Goal: Transaction & Acquisition: Purchase product/service

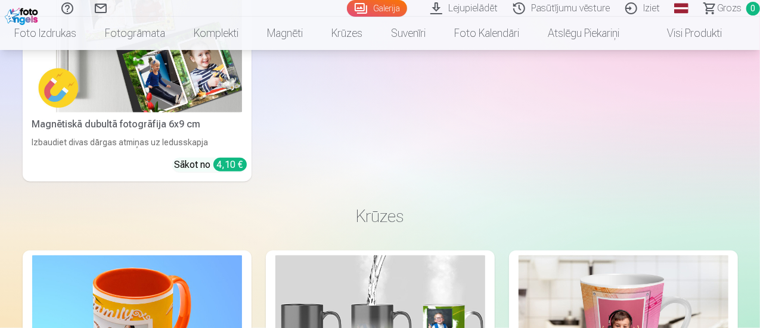
scroll to position [7568, 0]
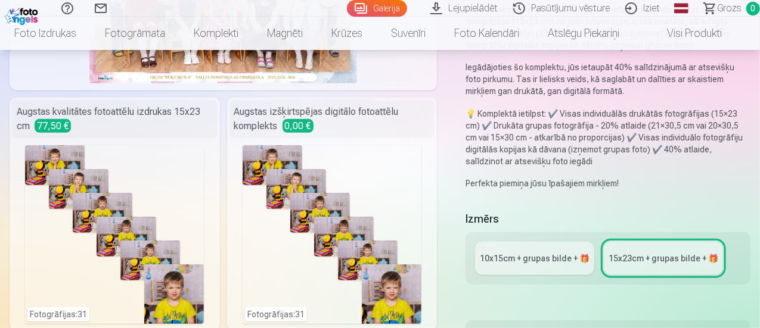
scroll to position [298, 0]
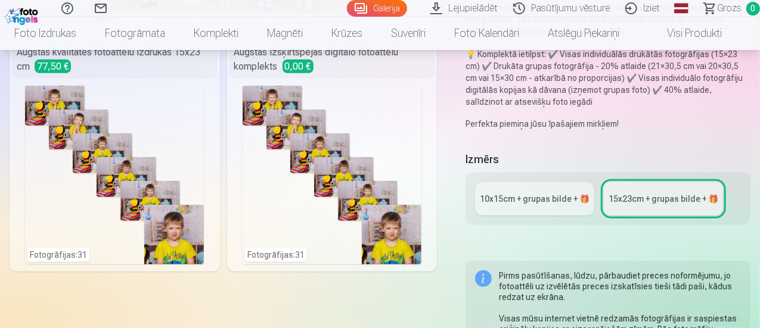
click at [513, 209] on link "10x15сm + grupas bilde + 🎁" at bounding box center [534, 198] width 119 height 33
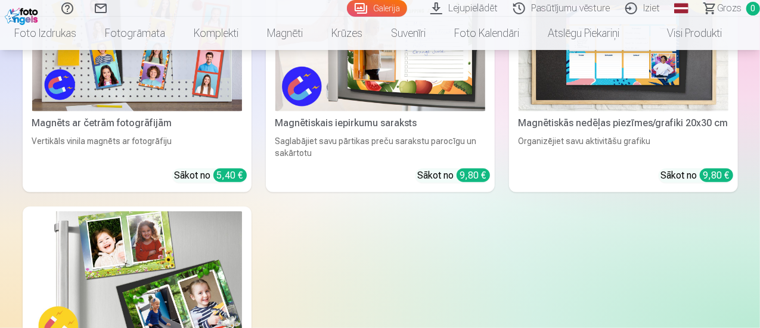
scroll to position [7568, 0]
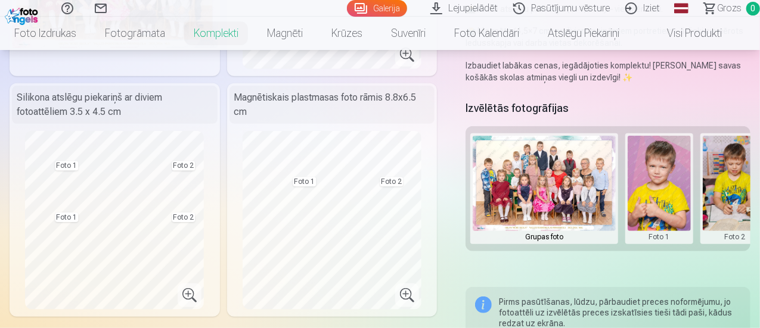
scroll to position [179, 0]
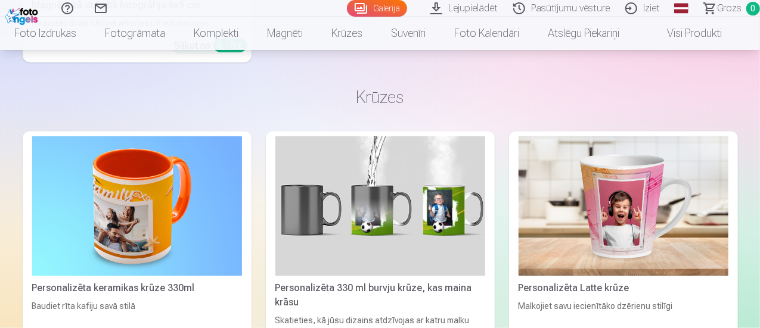
scroll to position [7568, 0]
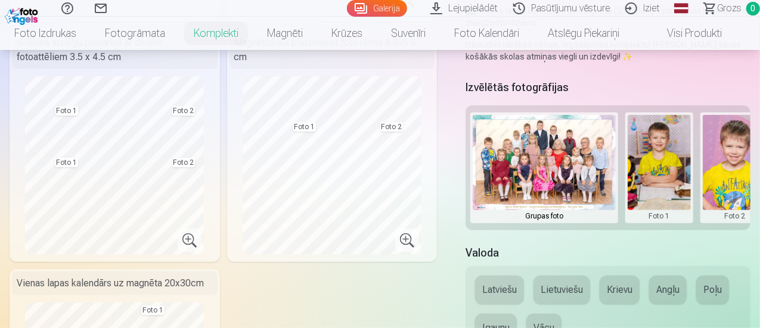
scroll to position [298, 0]
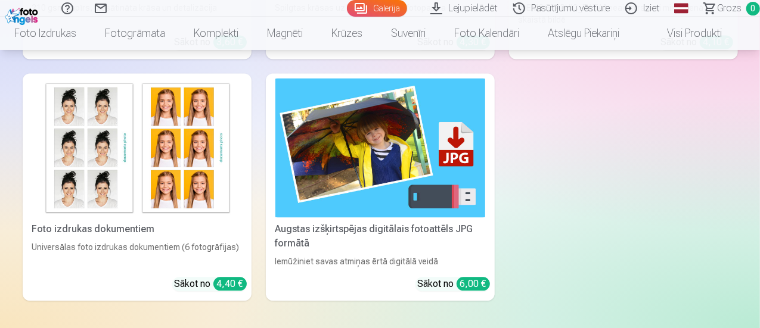
scroll to position [5661, 0]
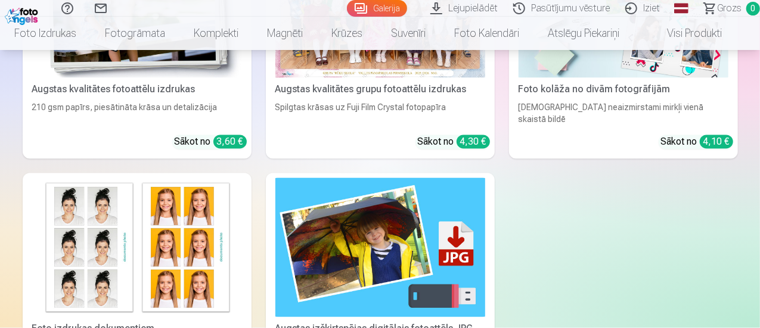
drag, startPoint x: 759, startPoint y: 178, endPoint x: 756, endPoint y: 201, distance: 22.9
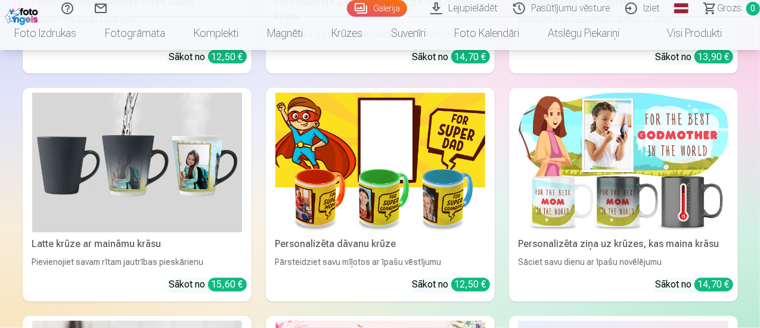
scroll to position [7836, 0]
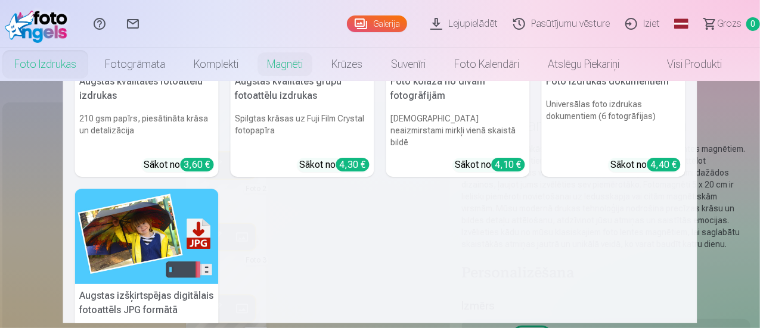
scroll to position [179, 0]
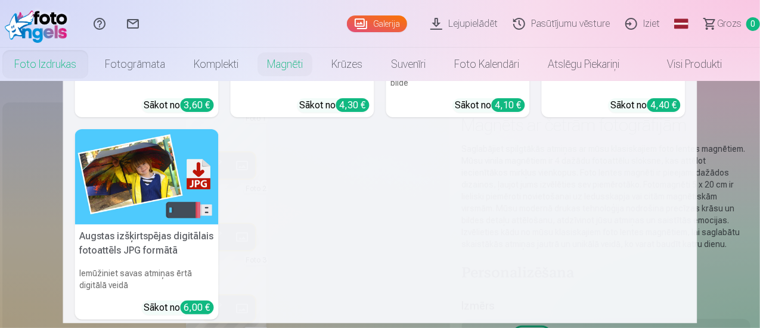
click at [132, 225] on h5 "Augstas izšķirtspējas digitālais fotoattēls JPG formātā" at bounding box center [147, 244] width 144 height 38
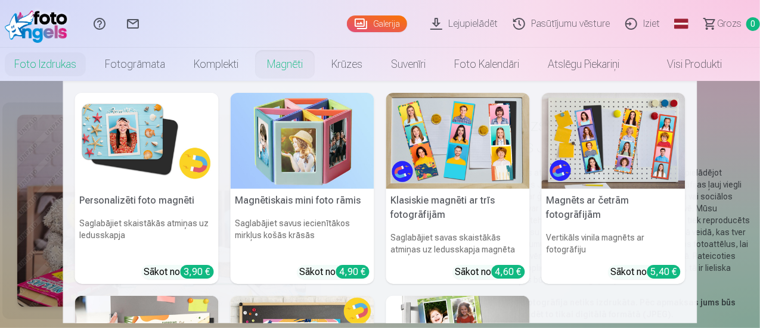
click at [297, 64] on link "Magnēti" at bounding box center [285, 64] width 64 height 33
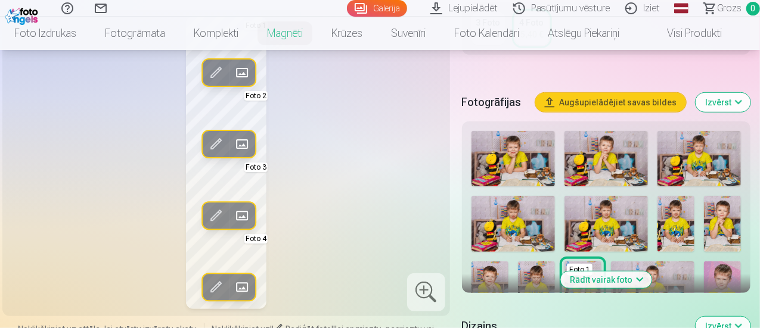
scroll to position [298, 0]
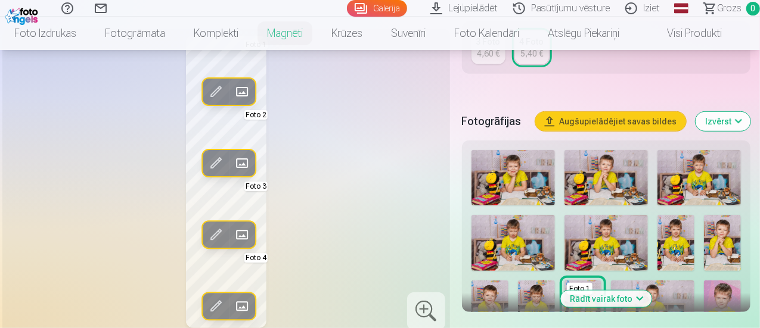
click at [647, 297] on button "Rādīt vairāk foto" at bounding box center [605, 299] width 91 height 17
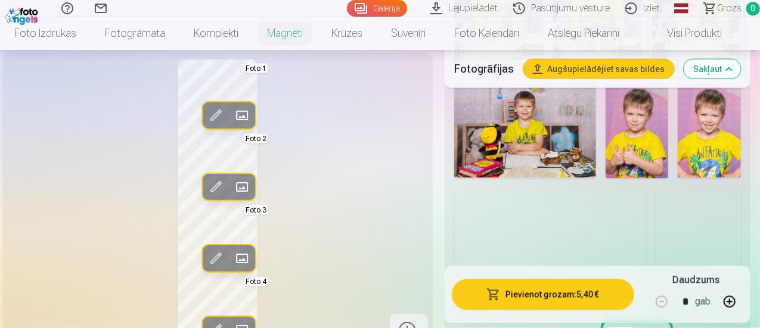
scroll to position [834, 0]
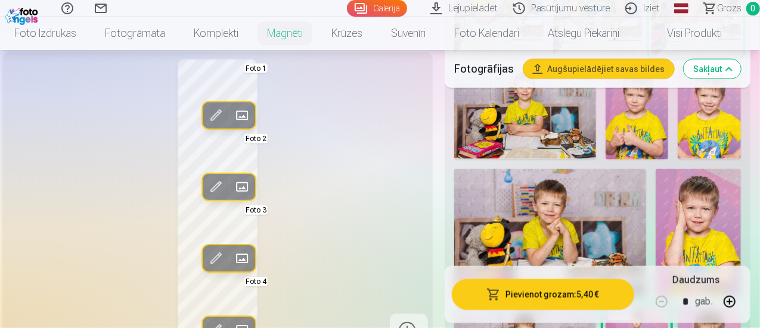
click at [717, 120] on img at bounding box center [709, 112] width 63 height 94
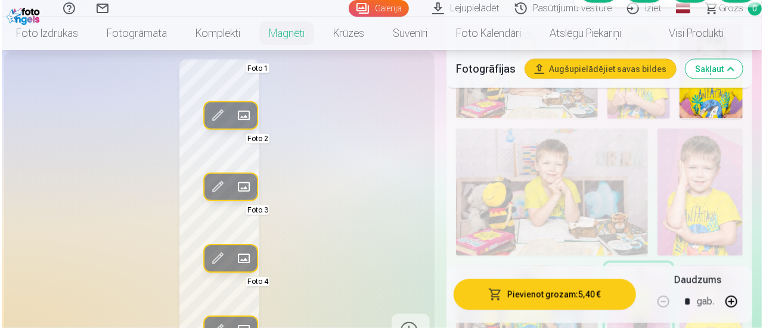
scroll to position [894, 0]
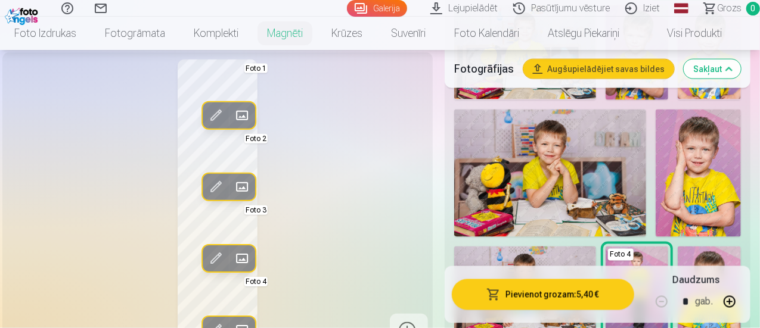
click at [209, 268] on span at bounding box center [215, 258] width 19 height 19
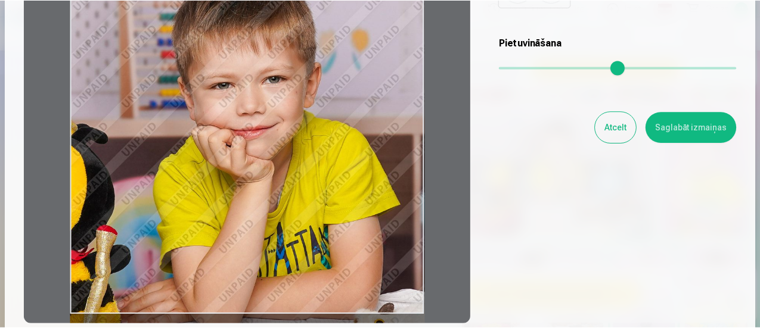
scroll to position [179, 0]
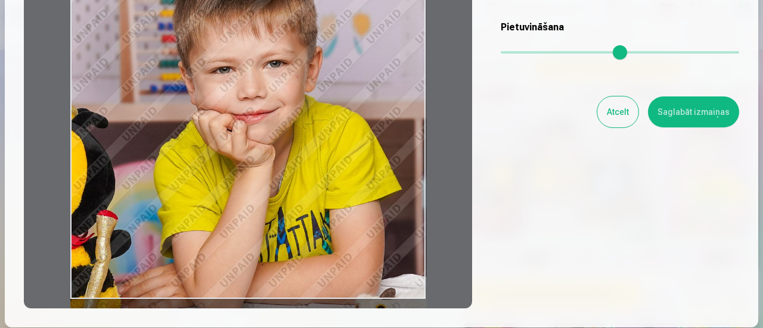
click at [681, 111] on button "Saglabāt izmaiņas" at bounding box center [693, 112] width 91 height 31
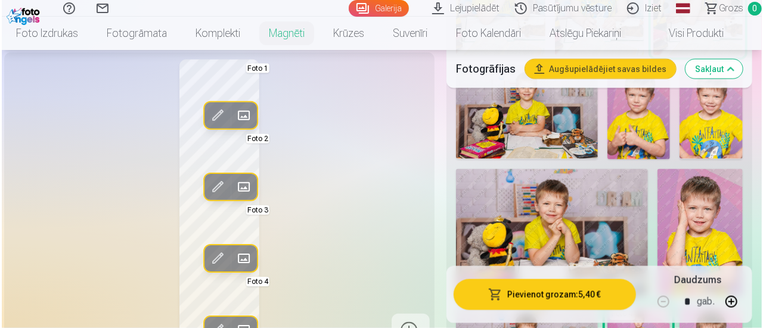
scroll to position [775, 0]
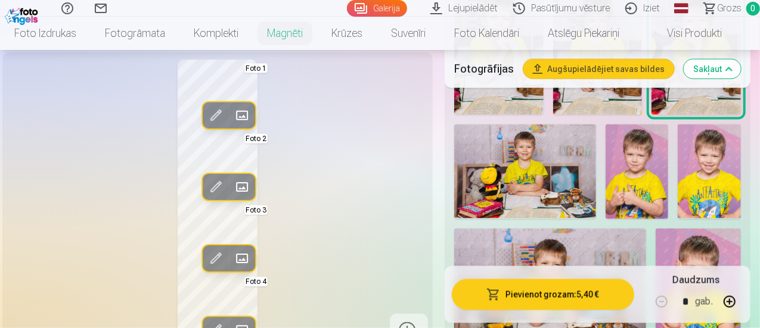
click at [234, 268] on span at bounding box center [241, 258] width 19 height 19
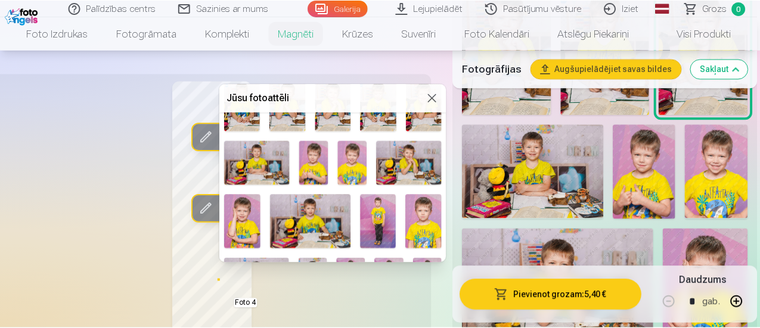
scroll to position [179, 0]
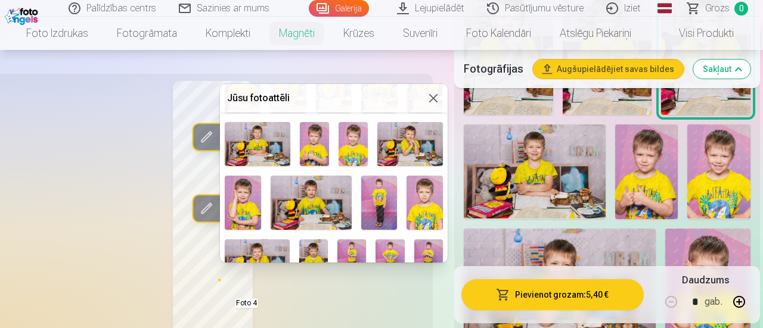
click at [352, 145] on img at bounding box center [352, 144] width 29 height 44
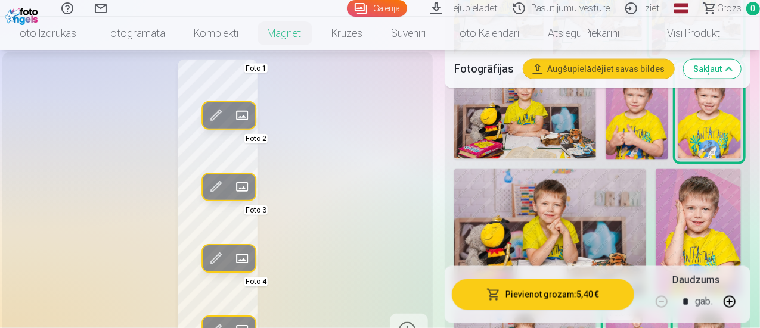
scroll to position [894, 0]
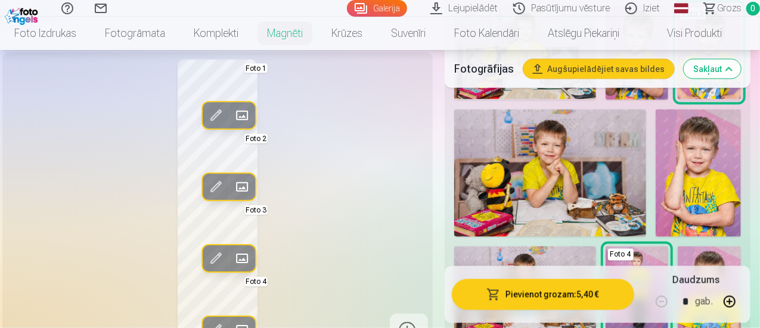
drag, startPoint x: 293, startPoint y: 258, endPoint x: 299, endPoint y: 219, distance: 39.7
click at [299, 219] on div "Rediģēt foto Aizstāt Foto 1 Rediģēt foto Aizstāt Foto 2 Rediģēt foto Aizstāt Fo…" at bounding box center [218, 205] width 416 height 290
click at [213, 288] on div "Rediģēt foto Aizstāt Foto 1 Rediģēt foto Aizstāt Foto 2 Rediģēt foto Aizstāt Fo…" at bounding box center [218, 205] width 416 height 290
click at [442, 269] on div "Rediģēt foto Aizstāt Foto 1 Rediģēt foto Aizstāt Foto 2 Rediģēt foto Aizstāt Fo…" at bounding box center [380, 206] width 741 height 1980
click at [738, 67] on button "Sakļaut" at bounding box center [712, 69] width 57 height 19
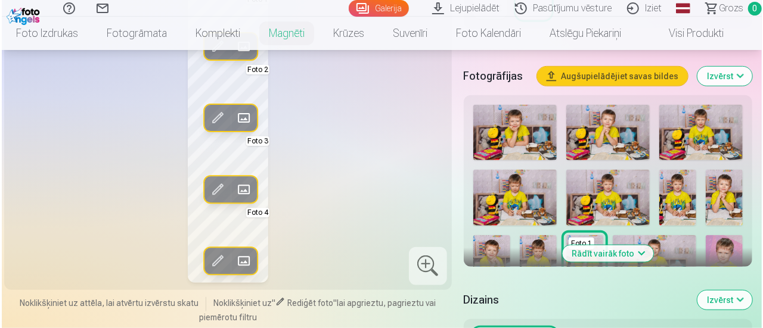
scroll to position [341, 0]
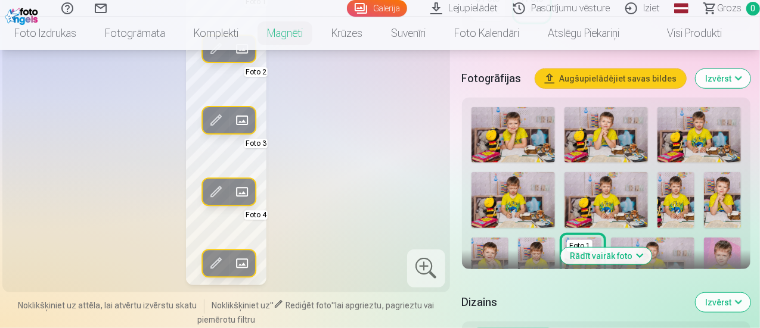
click at [232, 258] on span at bounding box center [241, 263] width 19 height 19
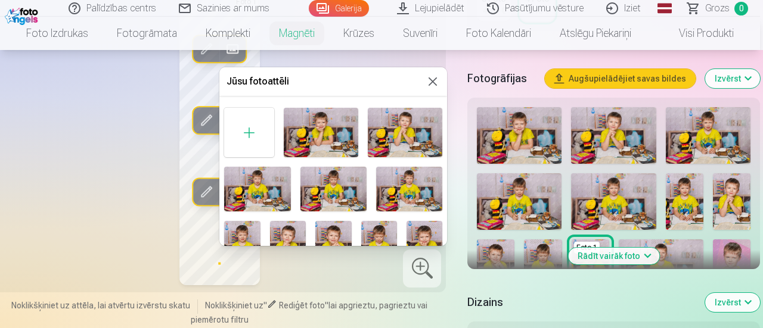
drag, startPoint x: 380, startPoint y: 84, endPoint x: 423, endPoint y: 82, distance: 43.0
click at [423, 82] on div "Jūsu fotoattēli" at bounding box center [333, 81] width 228 height 29
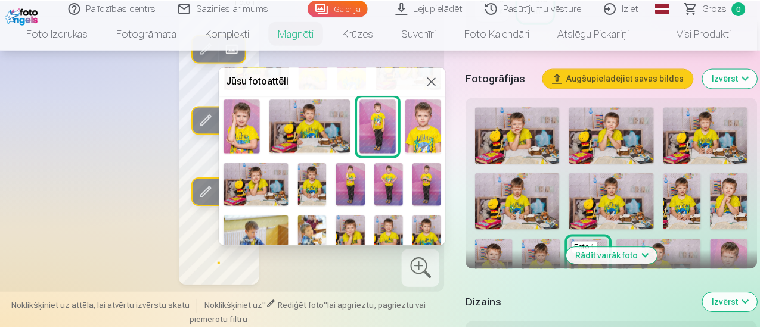
scroll to position [298, 0]
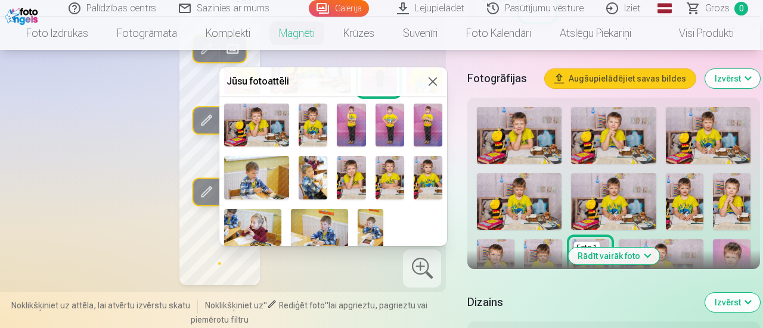
click at [375, 219] on img at bounding box center [371, 228] width 26 height 38
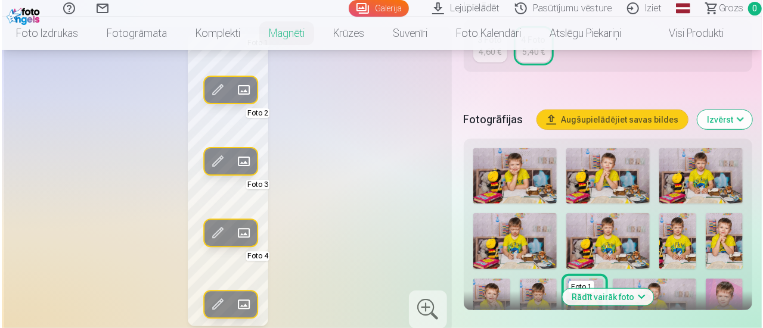
scroll to position [281, 0]
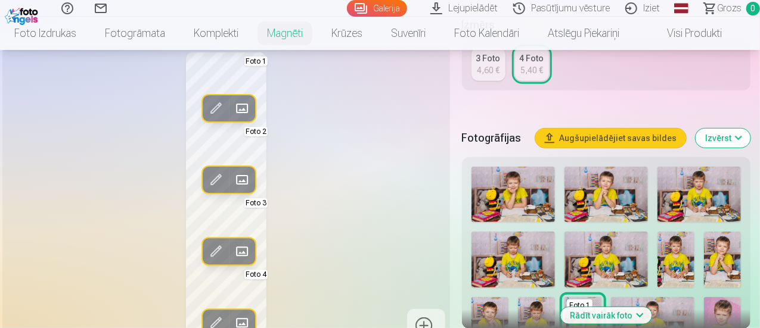
click at [237, 178] on span at bounding box center [241, 179] width 19 height 19
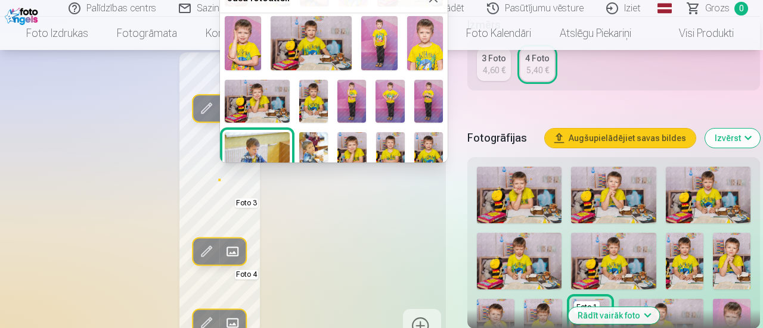
scroll to position [298, 0]
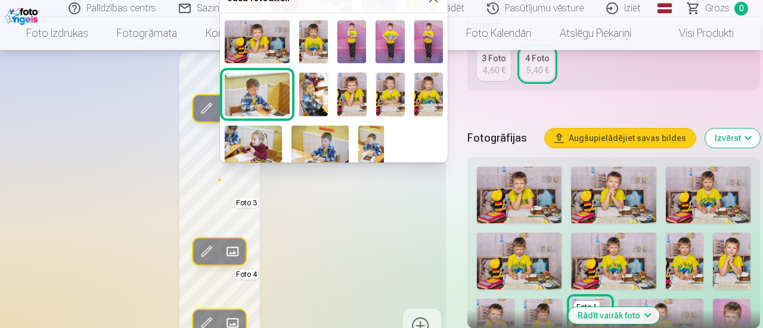
click at [374, 133] on img at bounding box center [371, 145] width 26 height 38
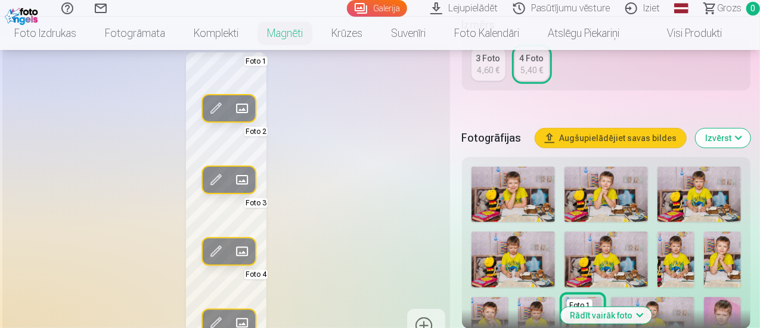
click at [236, 319] on span at bounding box center [241, 323] width 19 height 19
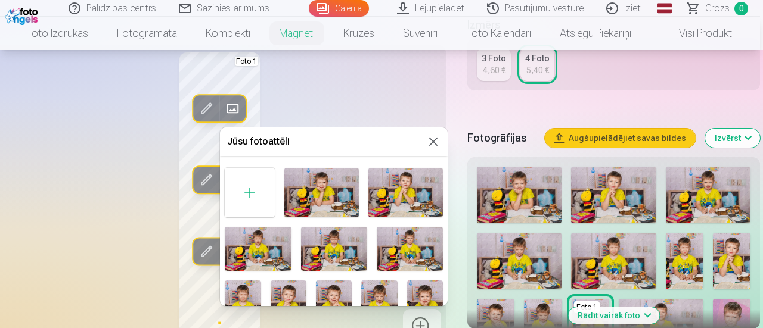
click at [345, 184] on img at bounding box center [321, 192] width 74 height 49
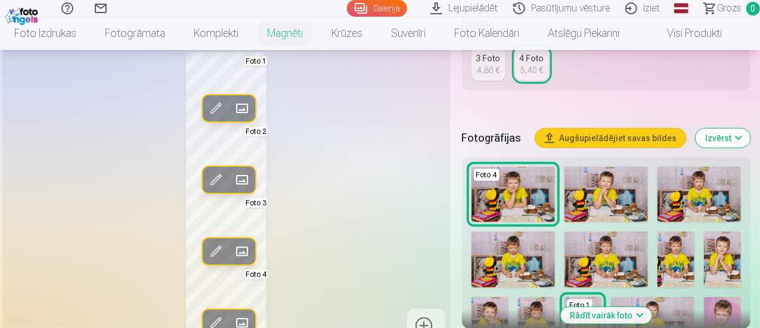
click at [237, 322] on span at bounding box center [241, 323] width 19 height 19
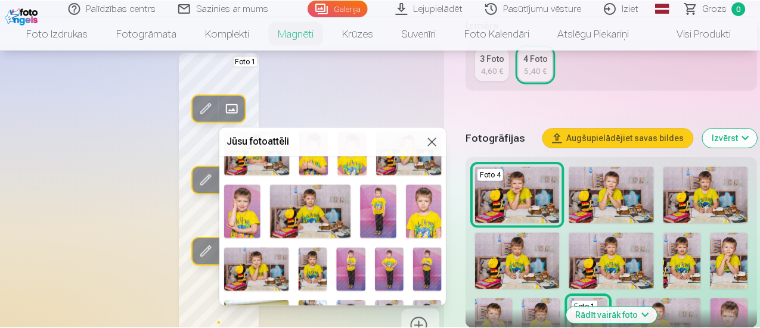
scroll to position [238, 0]
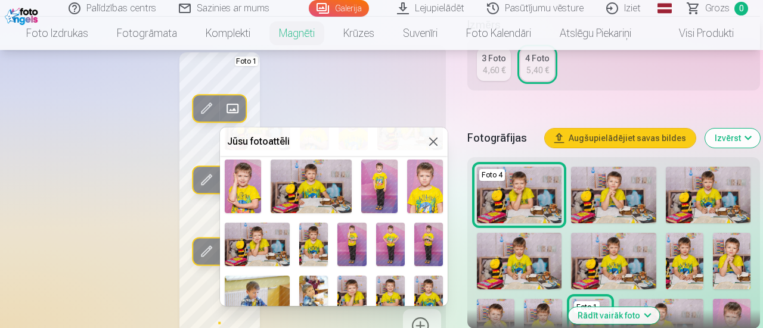
click at [323, 175] on img at bounding box center [311, 187] width 81 height 54
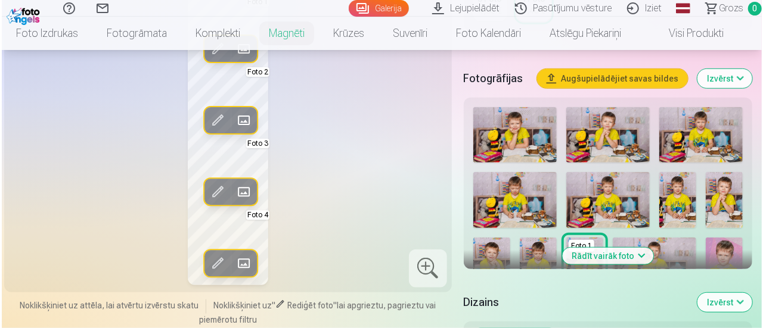
scroll to position [281, 0]
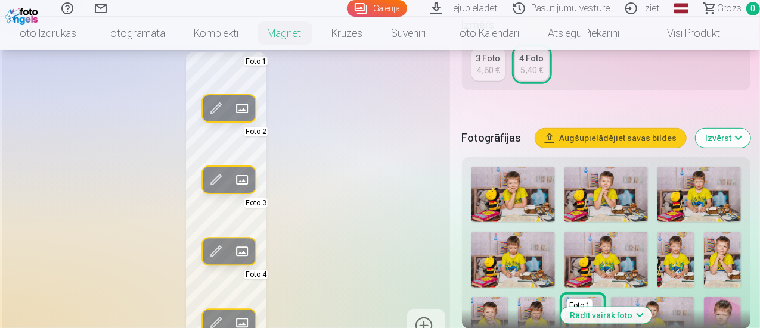
click at [213, 251] on span at bounding box center [215, 252] width 19 height 19
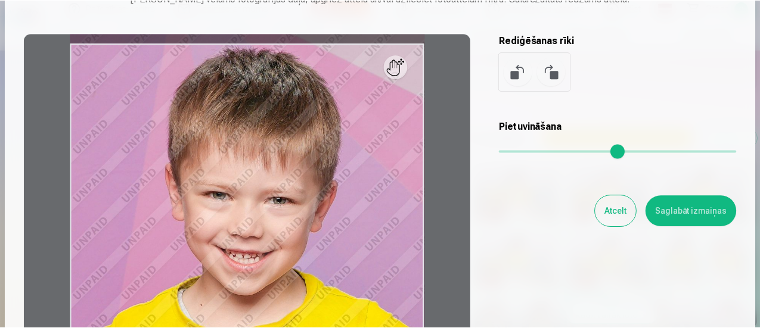
scroll to position [119, 0]
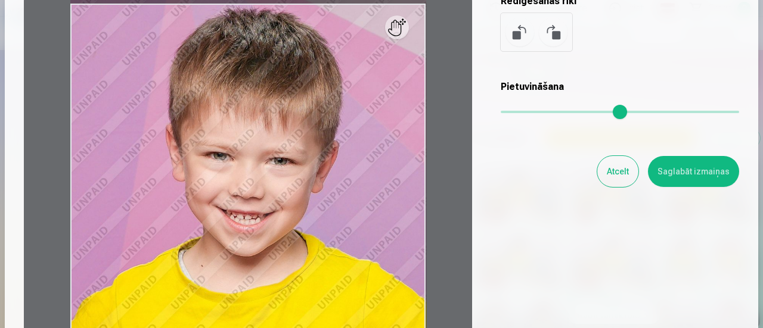
click at [402, 32] on div at bounding box center [248, 181] width 448 height 374
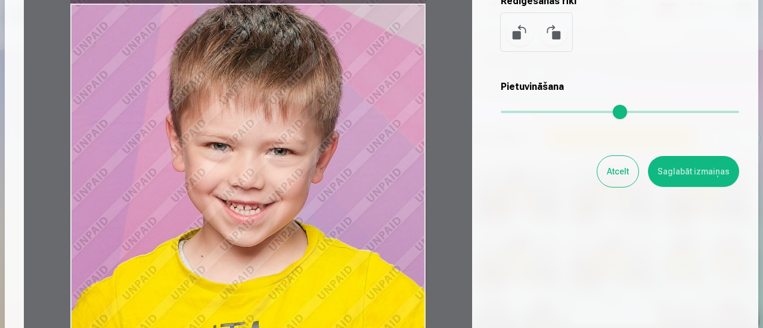
drag, startPoint x: 404, startPoint y: 26, endPoint x: 415, endPoint y: 9, distance: 19.8
click at [415, 9] on div at bounding box center [248, 181] width 448 height 374
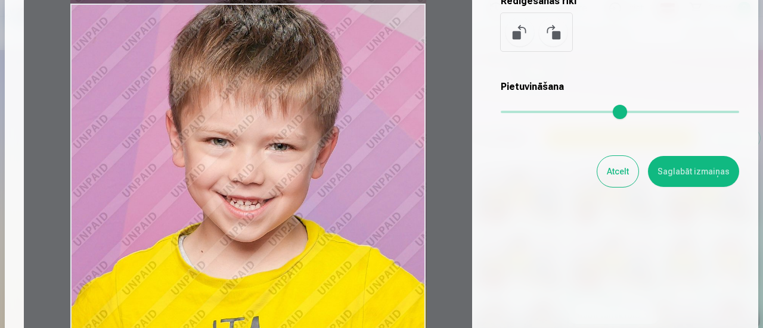
drag, startPoint x: 234, startPoint y: 198, endPoint x: 250, endPoint y: 201, distance: 16.3
click at [250, 201] on div at bounding box center [248, 181] width 448 height 374
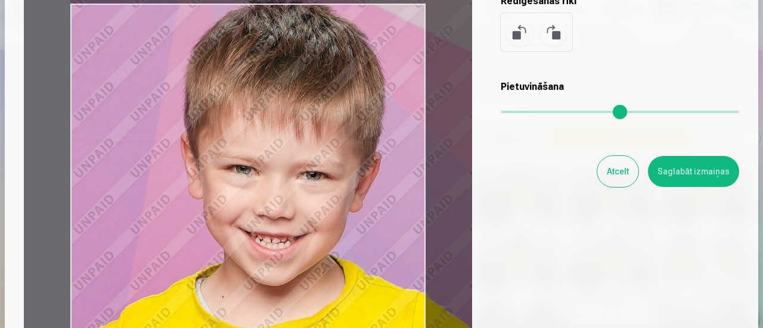
drag, startPoint x: 502, startPoint y: 111, endPoint x: 530, endPoint y: 114, distance: 28.1
click at [530, 113] on input "range" at bounding box center [620, 112] width 238 height 2
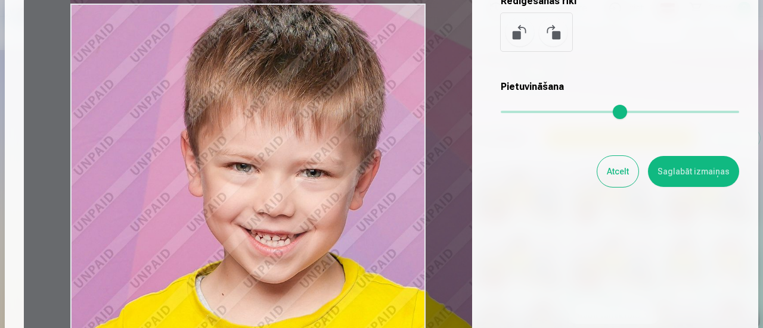
drag, startPoint x: 392, startPoint y: 188, endPoint x: 414, endPoint y: 187, distance: 21.5
click at [414, 187] on div at bounding box center [248, 181] width 448 height 374
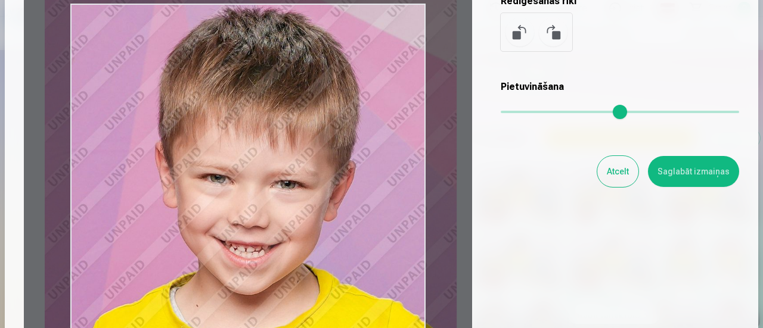
type input "****"
drag, startPoint x: 321, startPoint y: 195, endPoint x: 296, endPoint y: 208, distance: 28.5
click at [296, 208] on div at bounding box center [248, 181] width 448 height 374
click at [692, 173] on button "Saglabāt izmaiņas" at bounding box center [693, 171] width 91 height 31
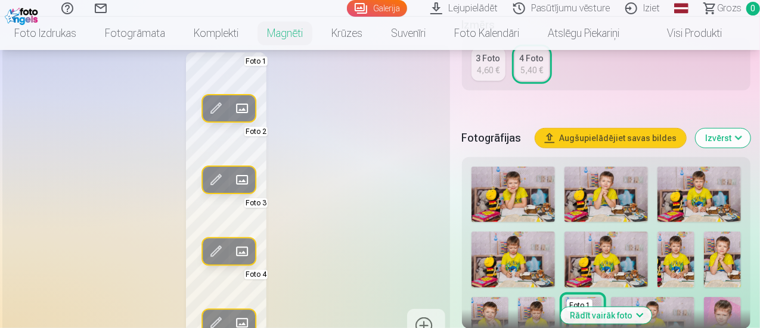
click at [353, 154] on div "Rediģēt foto Aizstāt Foto 1 Rediģēt foto Aizstāt Foto 2 Rediģēt foto Aizstāt Fo…" at bounding box center [226, 198] width 433 height 293
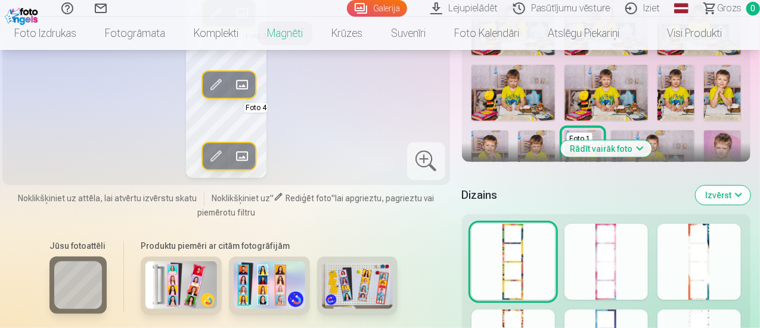
scroll to position [400, 0]
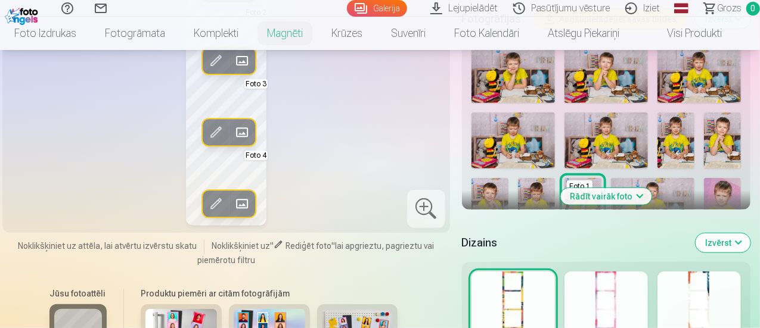
click at [594, 287] on div at bounding box center [605, 310] width 83 height 76
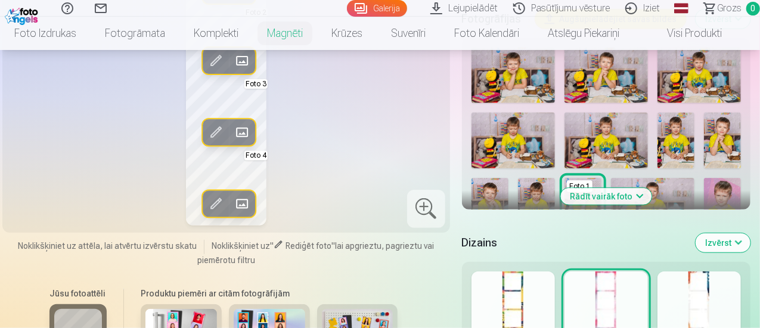
click at [684, 296] on div at bounding box center [698, 310] width 83 height 76
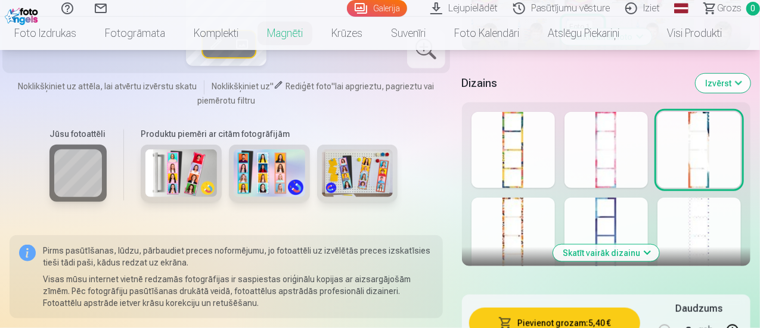
scroll to position [579, 0]
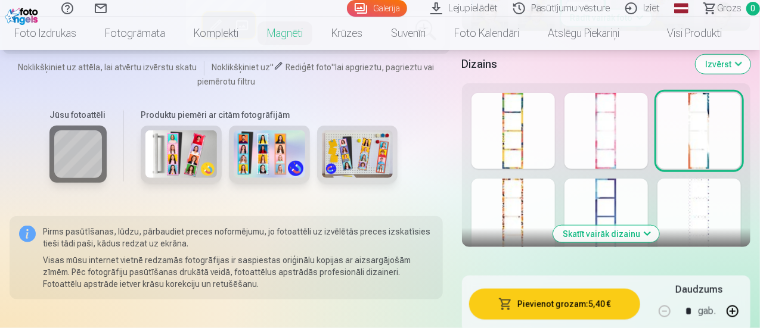
click at [542, 215] on div at bounding box center [512, 217] width 83 height 76
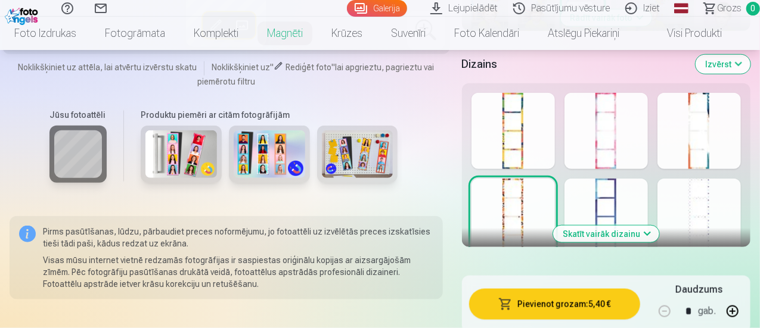
click at [627, 237] on button "Skatīt vairāk dizainu" at bounding box center [606, 234] width 106 height 17
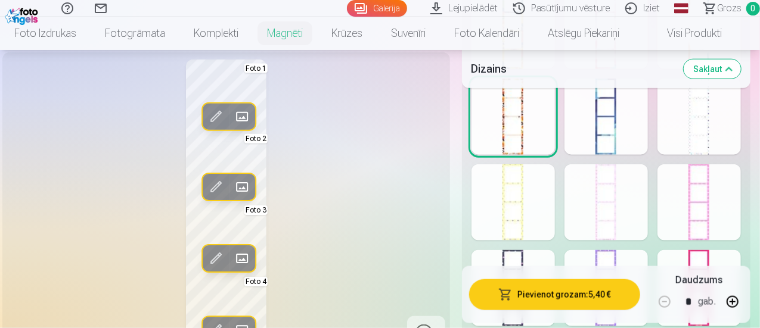
scroll to position [698, 0]
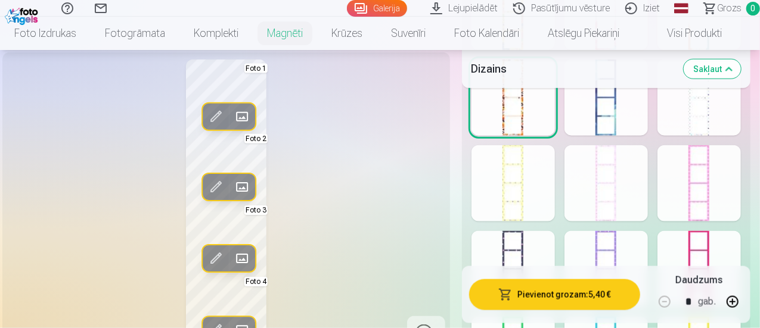
click at [530, 193] on div at bounding box center [512, 183] width 83 height 76
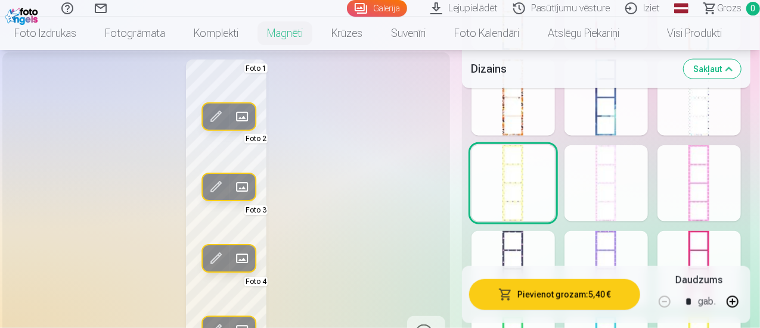
scroll to position [758, 0]
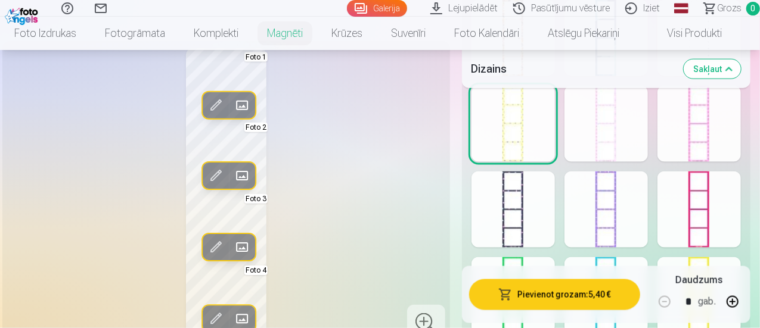
click at [543, 198] on div at bounding box center [512, 210] width 83 height 76
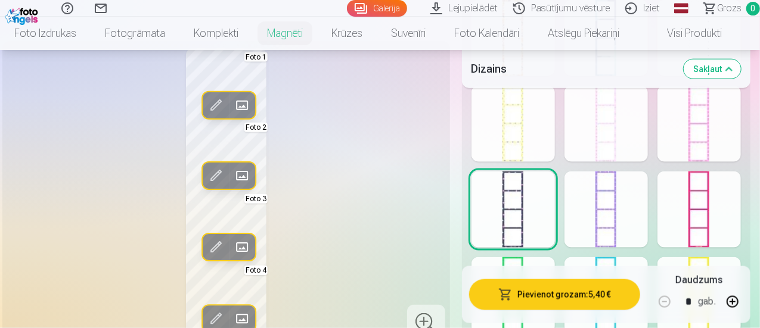
click at [627, 208] on div at bounding box center [605, 210] width 83 height 76
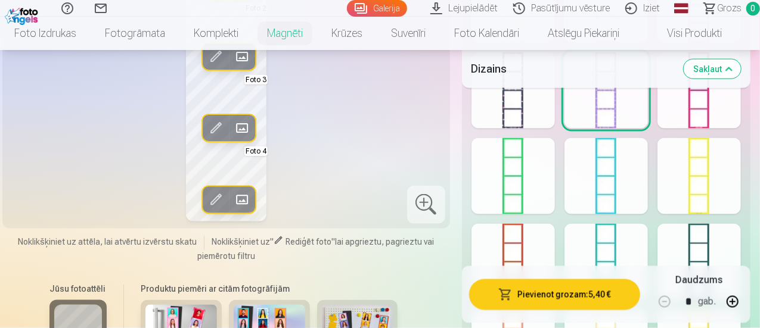
scroll to position [937, 0]
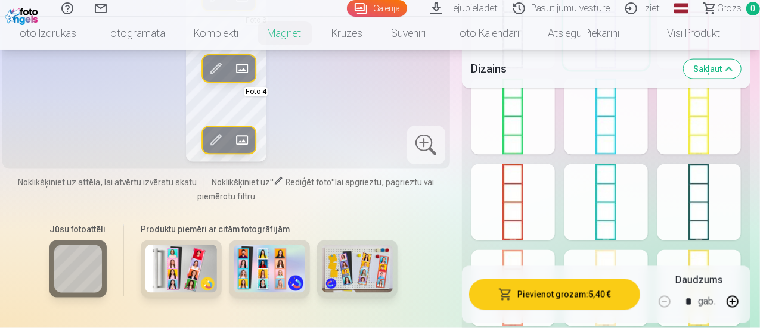
click at [712, 197] on div at bounding box center [698, 202] width 83 height 76
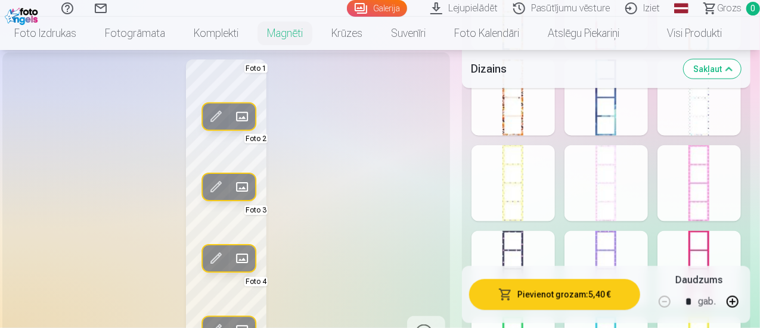
scroll to position [639, 0]
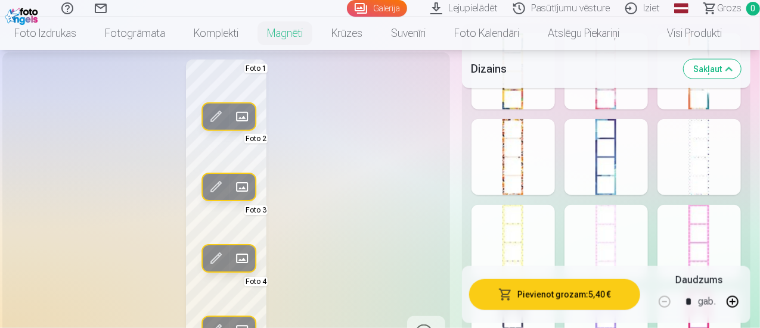
click at [616, 160] on div at bounding box center [605, 157] width 83 height 76
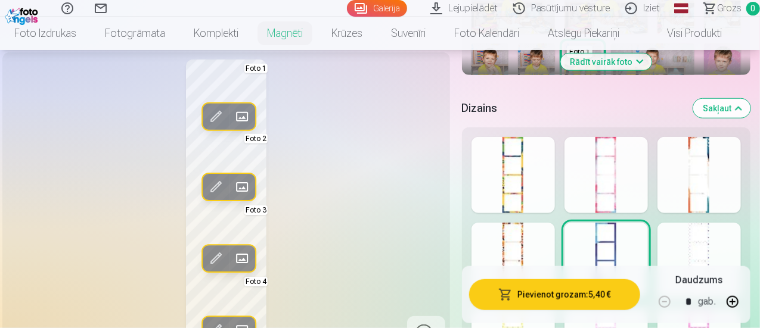
scroll to position [520, 0]
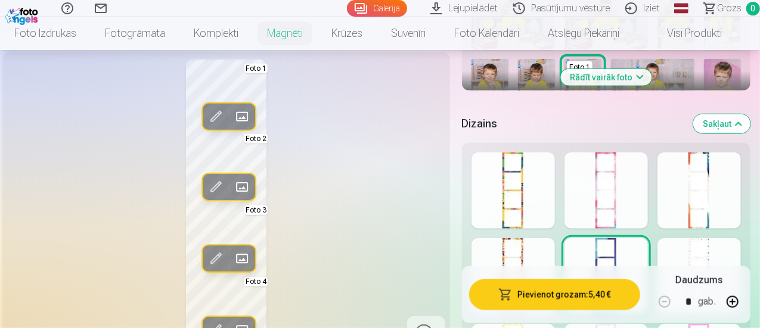
click at [716, 178] on div at bounding box center [698, 191] width 83 height 76
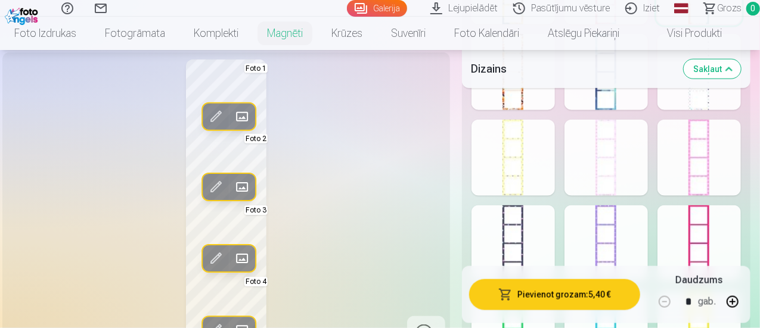
scroll to position [698, 0]
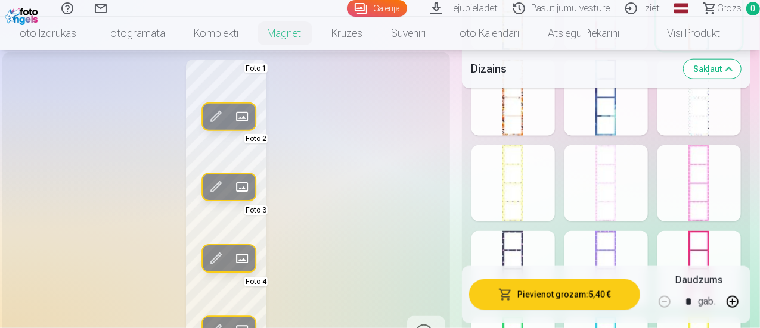
click at [516, 119] on div at bounding box center [512, 98] width 83 height 76
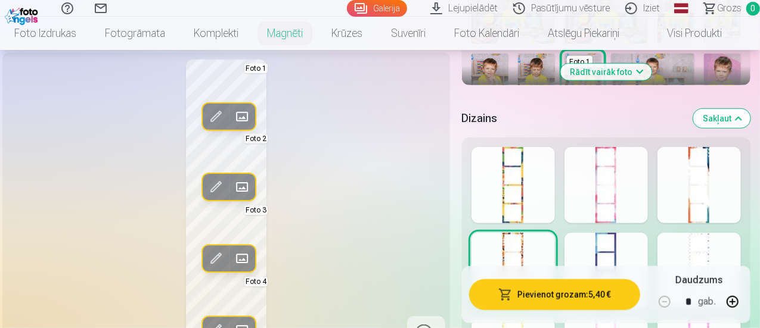
scroll to position [520, 0]
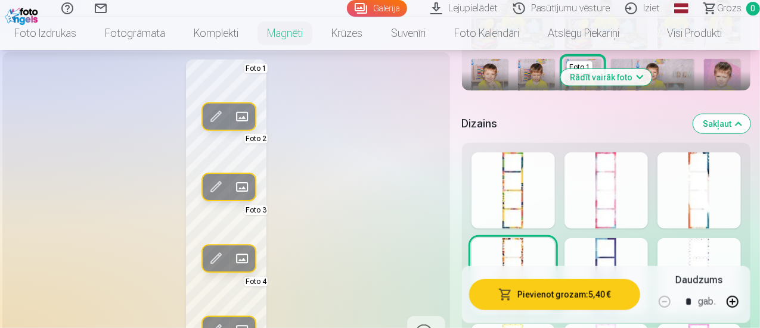
click at [530, 201] on div at bounding box center [512, 191] width 83 height 76
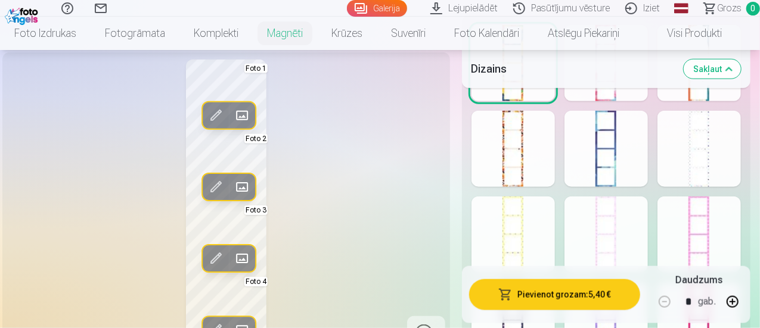
scroll to position [698, 0]
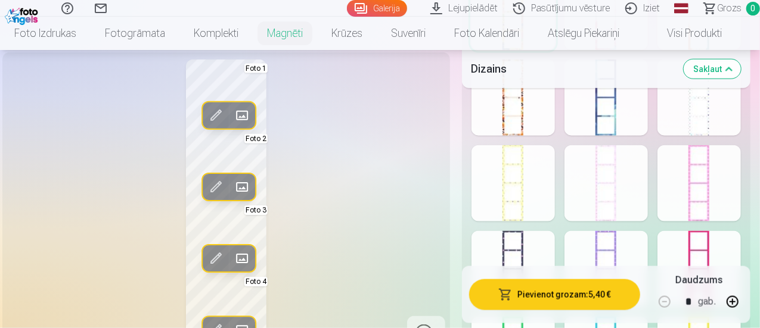
click at [521, 113] on div at bounding box center [512, 98] width 83 height 76
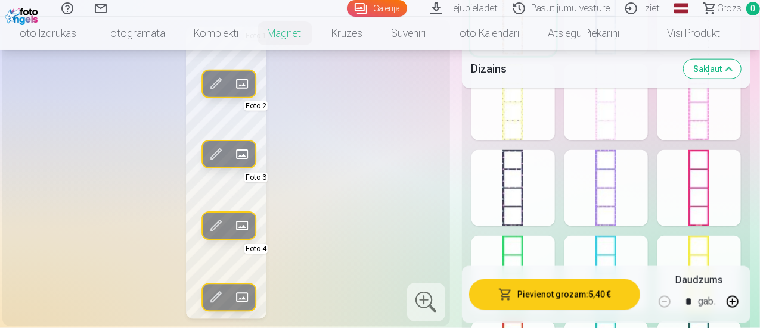
scroll to position [818, 0]
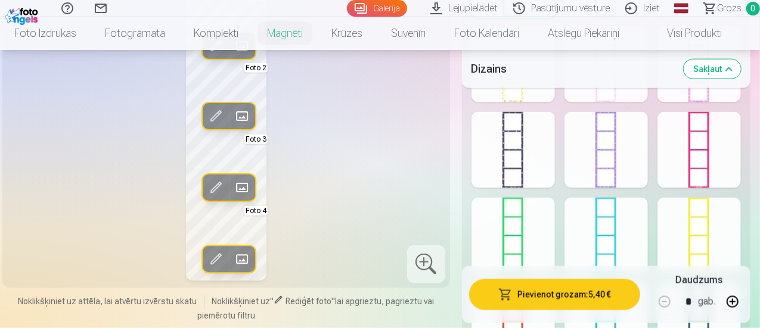
click at [524, 225] on div at bounding box center [512, 236] width 83 height 76
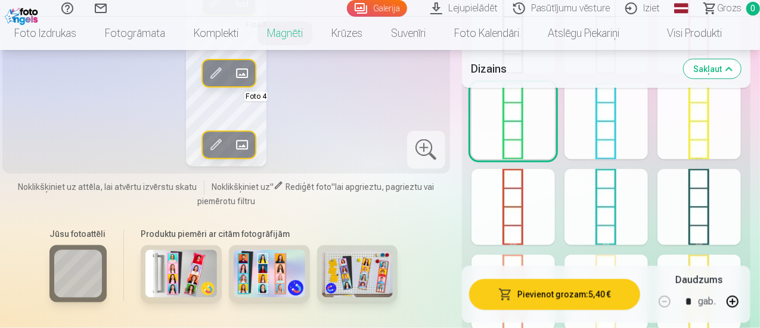
scroll to position [937, 0]
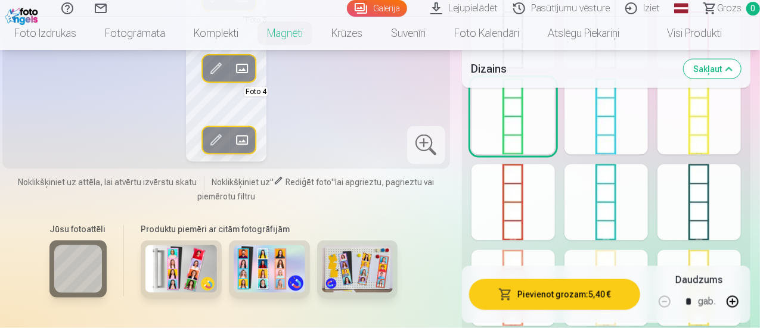
click at [697, 209] on div at bounding box center [698, 202] width 83 height 76
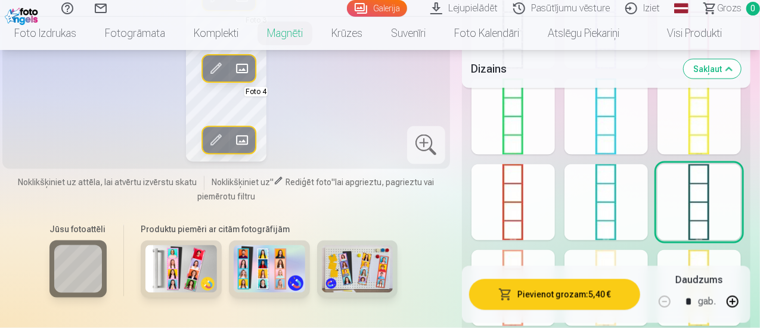
click at [625, 212] on div at bounding box center [605, 202] width 83 height 76
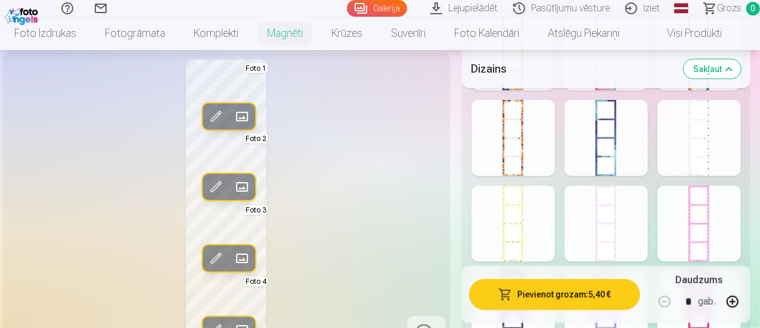
scroll to position [639, 0]
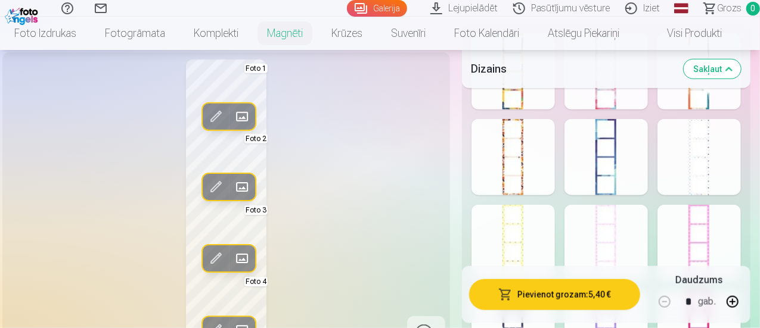
click at [530, 238] on div at bounding box center [512, 243] width 83 height 76
click at [605, 157] on div at bounding box center [605, 157] width 83 height 76
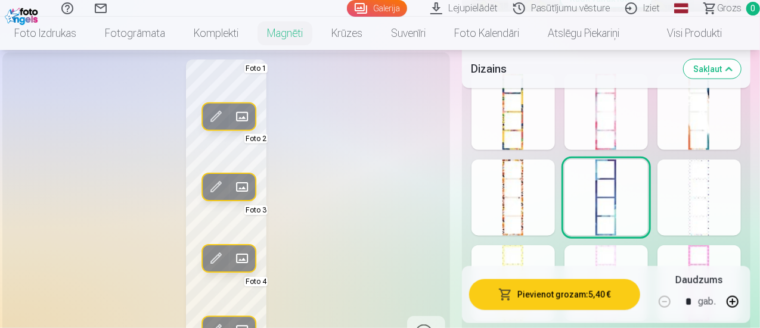
scroll to position [579, 0]
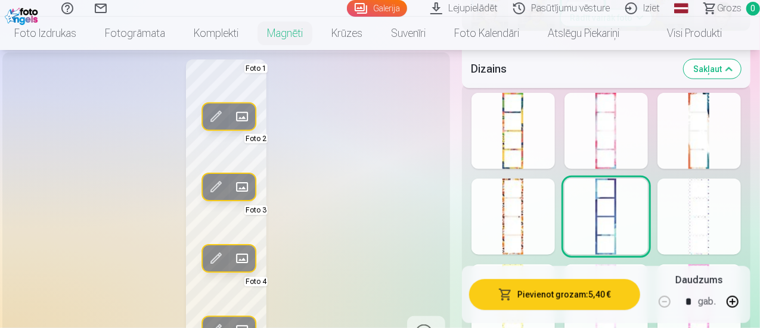
click at [701, 128] on div at bounding box center [698, 131] width 83 height 76
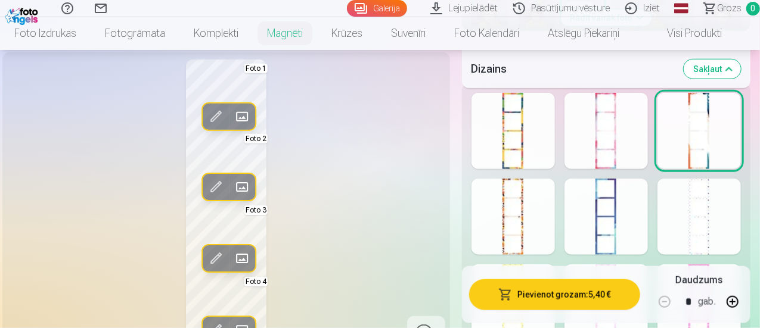
click at [523, 140] on div at bounding box center [512, 131] width 83 height 76
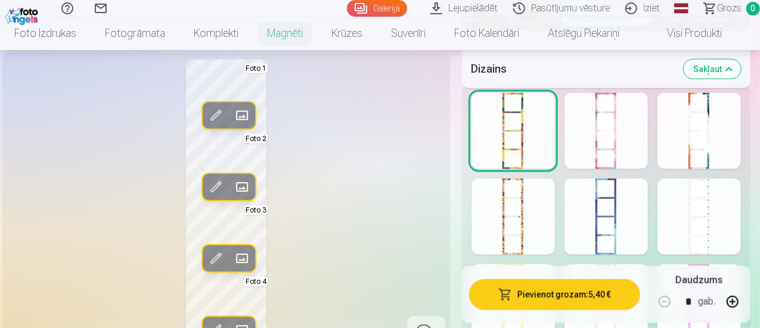
click at [535, 228] on div at bounding box center [512, 217] width 83 height 76
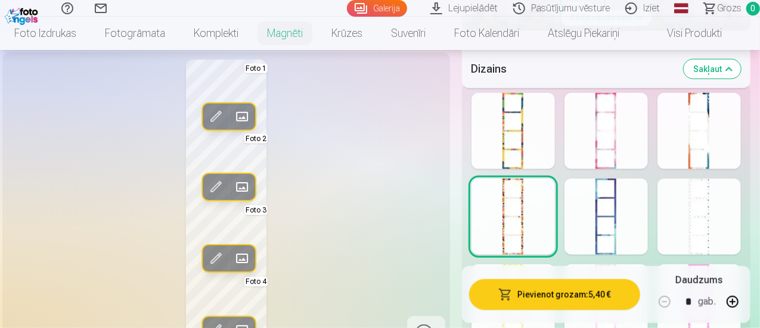
click at [714, 210] on div at bounding box center [698, 217] width 83 height 76
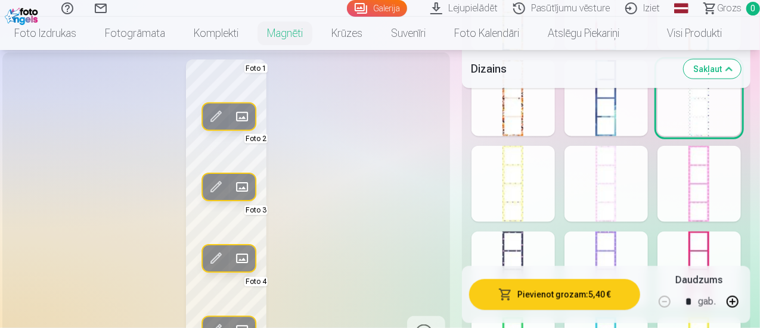
scroll to position [698, 0]
click at [521, 192] on div at bounding box center [512, 183] width 83 height 76
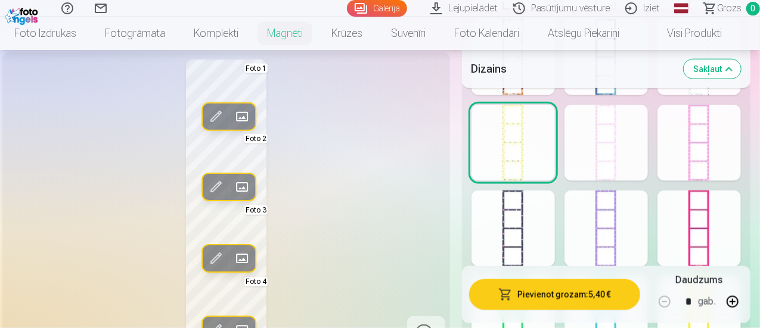
scroll to position [758, 0]
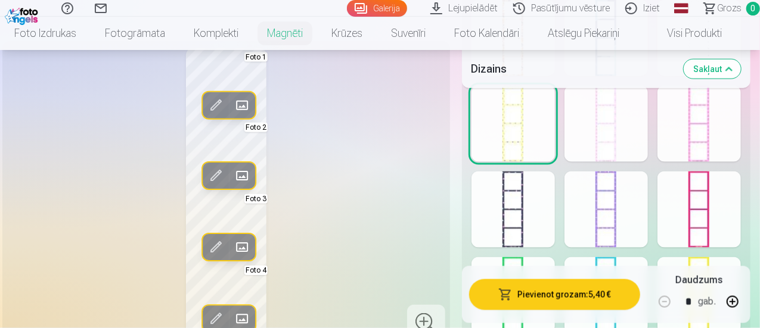
click at [610, 210] on div at bounding box center [605, 210] width 83 height 76
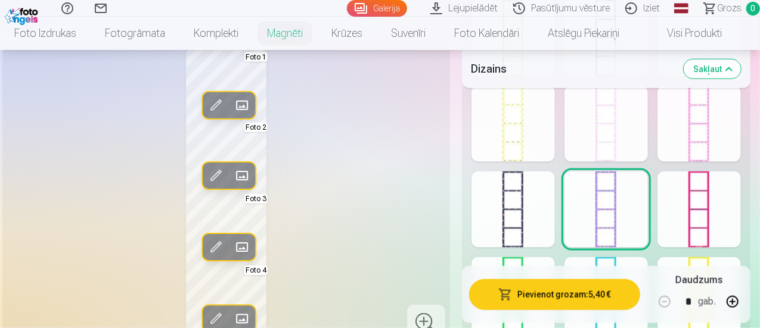
click at [703, 202] on div at bounding box center [698, 210] width 83 height 76
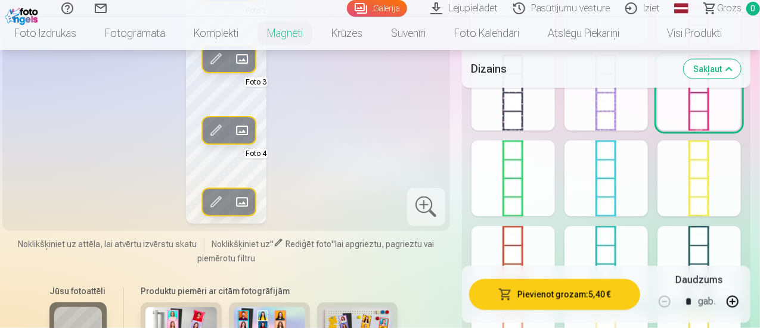
scroll to position [877, 0]
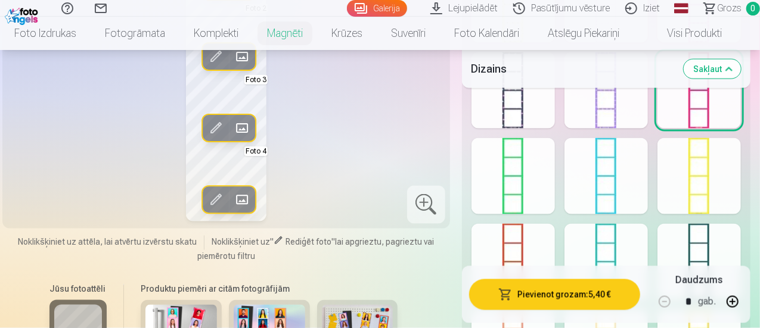
click at [715, 175] on div at bounding box center [698, 176] width 83 height 76
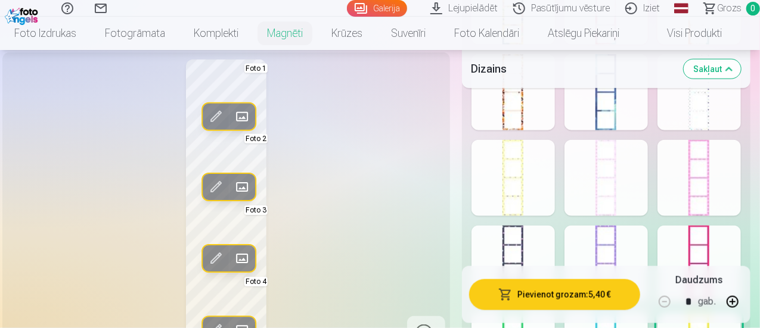
scroll to position [698, 0]
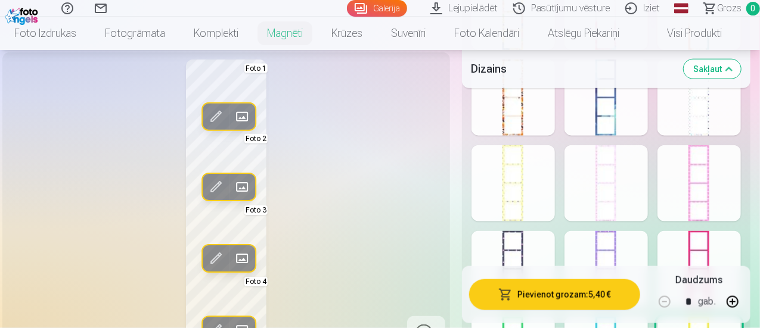
click at [522, 187] on div at bounding box center [512, 183] width 83 height 76
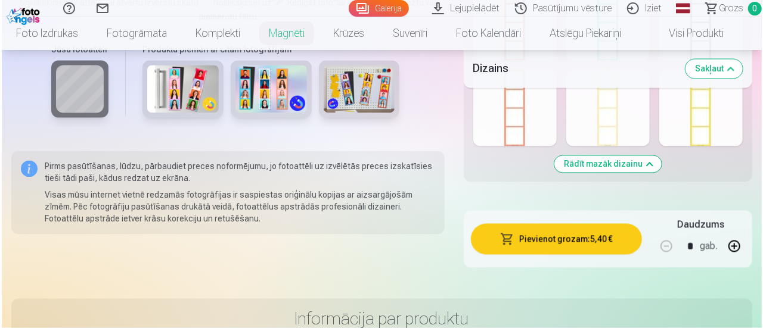
scroll to position [1175, 0]
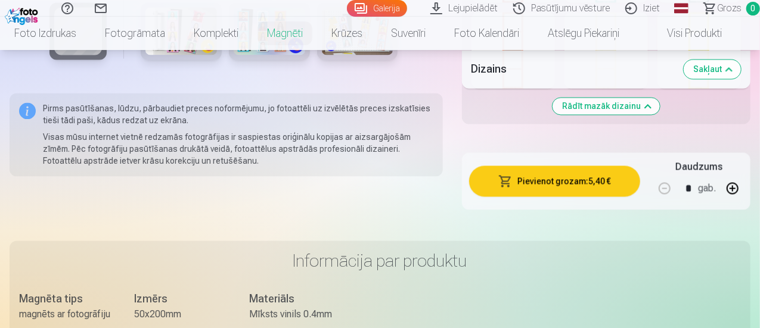
click at [558, 181] on button "Pievienot grozam : 5,40 €" at bounding box center [554, 181] width 171 height 31
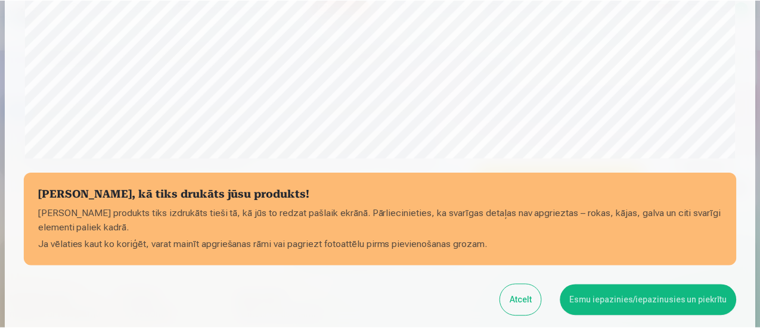
scroll to position [520, 0]
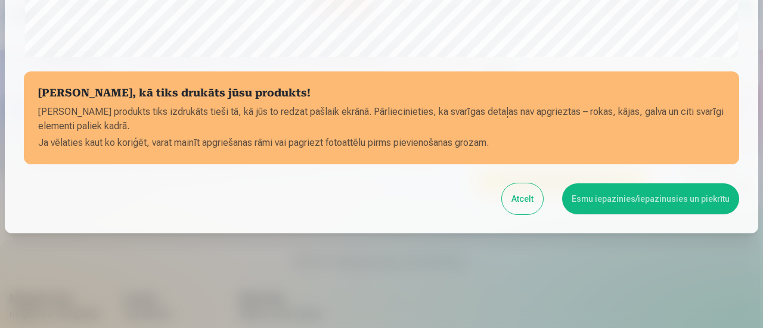
click at [529, 201] on button "Atcelt" at bounding box center [522, 199] width 41 height 31
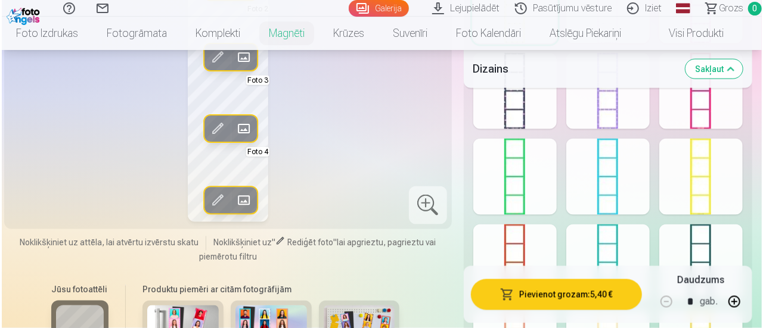
scroll to position [877, 0]
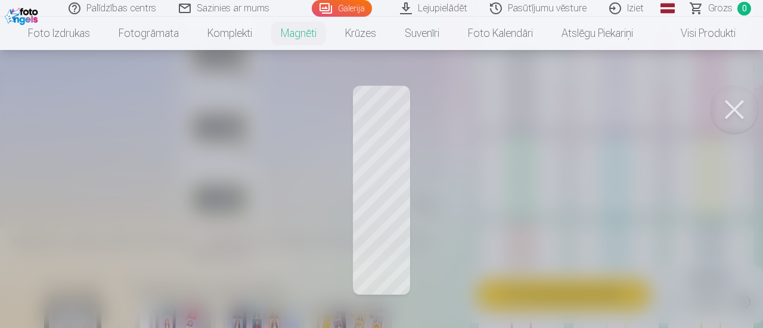
click at [739, 104] on button at bounding box center [734, 110] width 48 height 48
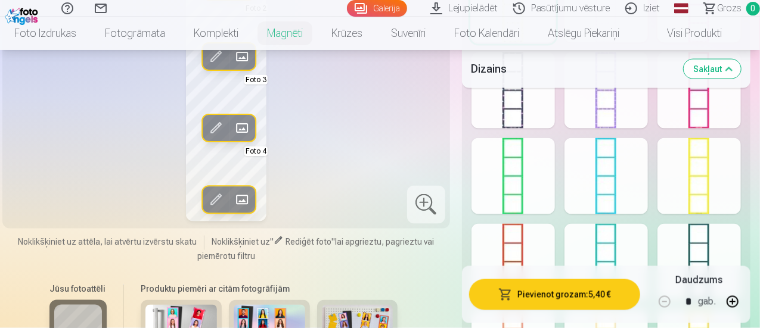
click at [209, 196] on span at bounding box center [215, 200] width 19 height 19
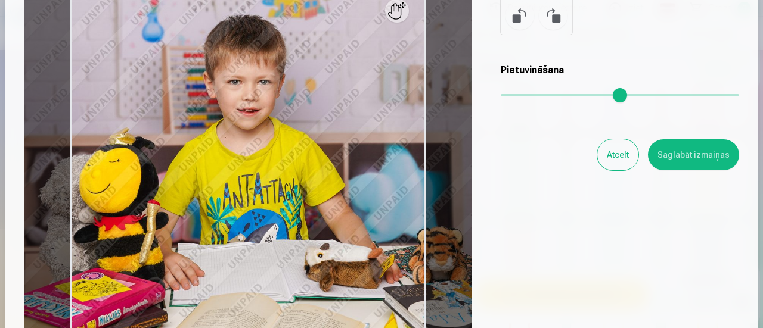
scroll to position [119, 0]
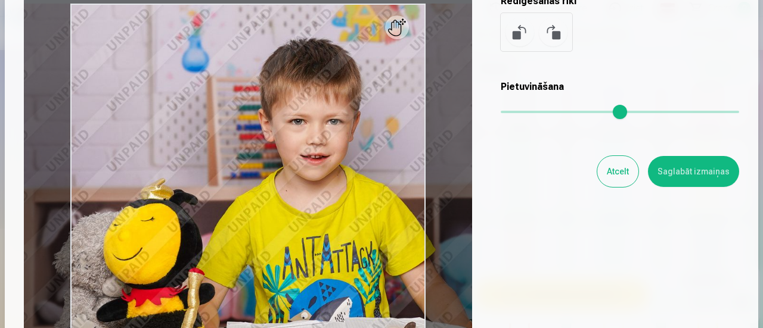
drag, startPoint x: 509, startPoint y: 111, endPoint x: 520, endPoint y: 111, distance: 11.3
click at [520, 111] on input "range" at bounding box center [620, 112] width 238 height 2
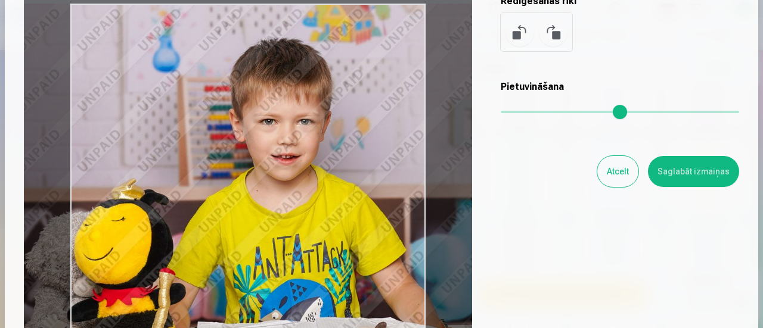
drag, startPoint x: 357, startPoint y: 167, endPoint x: 328, endPoint y: 170, distance: 29.3
click at [328, 170] on div at bounding box center [248, 181] width 448 height 374
type input "****"
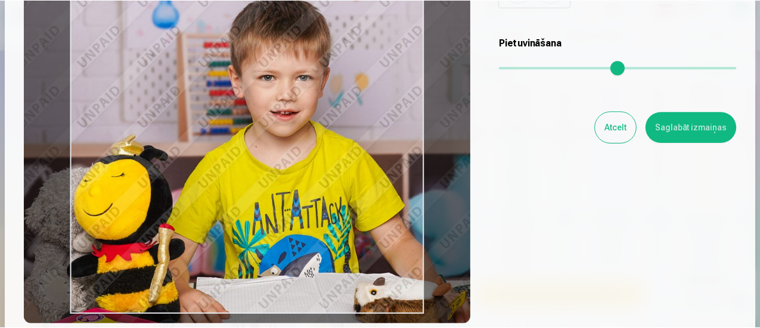
scroll to position [179, 0]
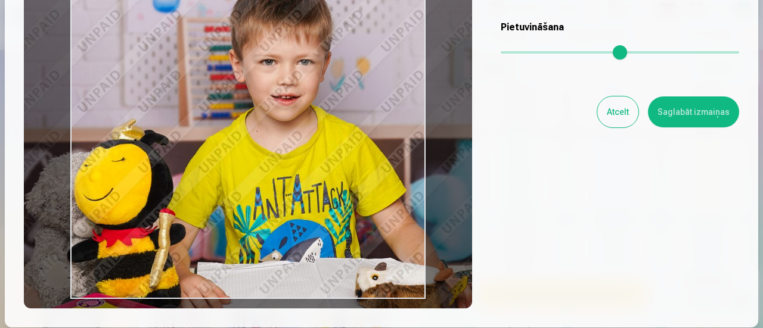
click at [687, 110] on button "Saglabāt izmaiņas" at bounding box center [693, 112] width 91 height 31
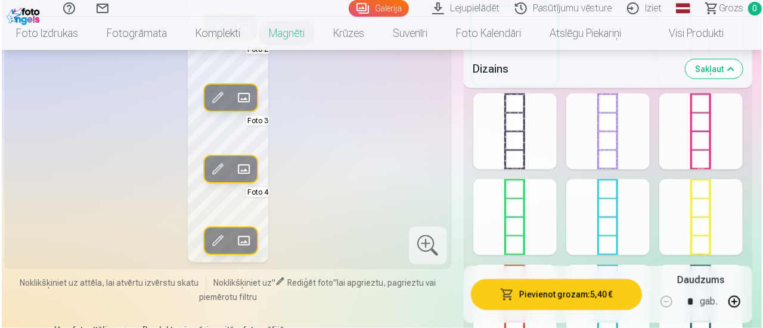
scroll to position [818, 0]
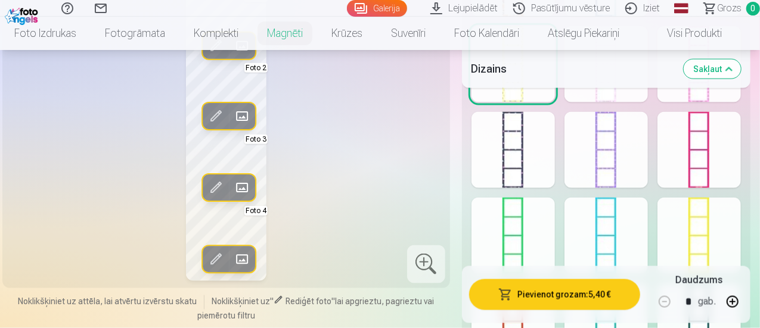
click at [212, 185] on span at bounding box center [215, 188] width 19 height 19
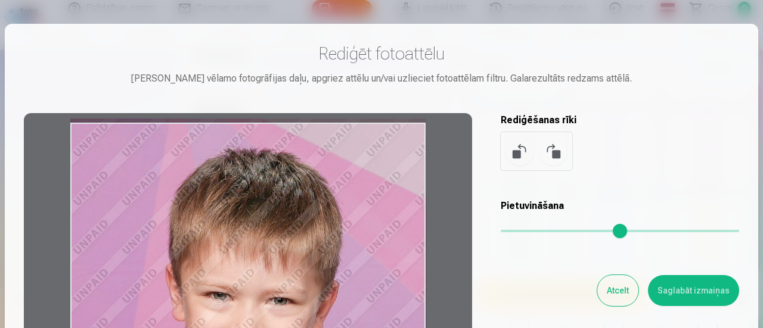
drag, startPoint x: 366, startPoint y: 146, endPoint x: 362, endPoint y: 167, distance: 21.7
click at [362, 167] on div at bounding box center [248, 300] width 448 height 374
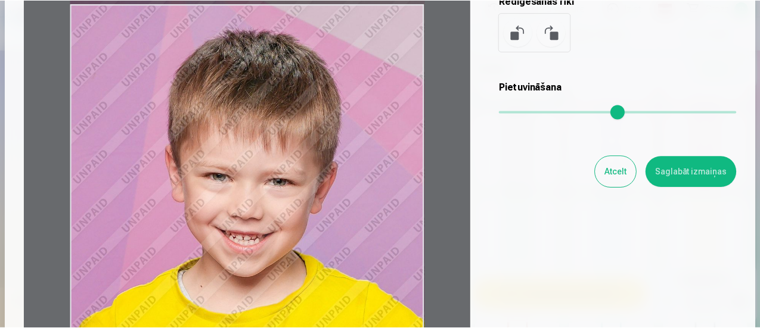
scroll to position [179, 0]
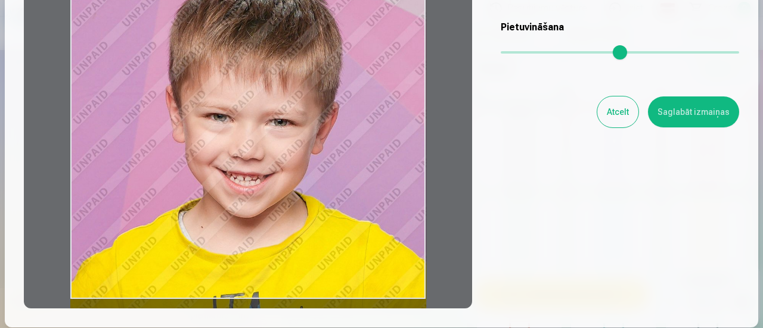
click at [683, 119] on button "Saglabāt izmaiņas" at bounding box center [693, 112] width 91 height 31
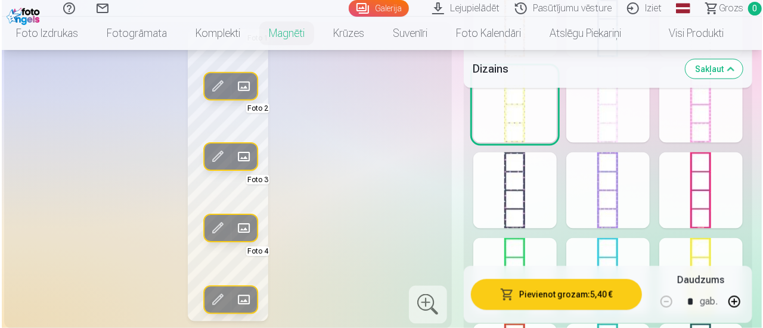
scroll to position [758, 0]
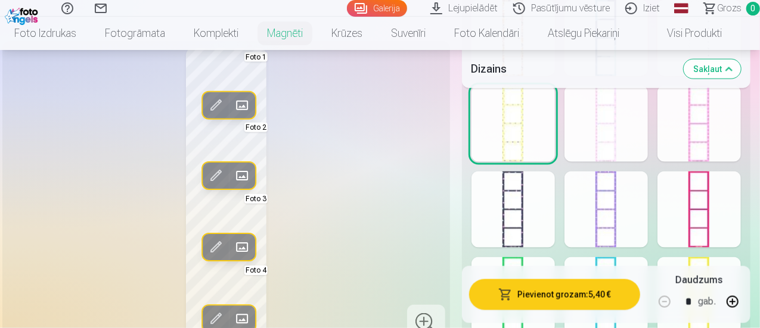
click at [206, 175] on span at bounding box center [215, 175] width 19 height 19
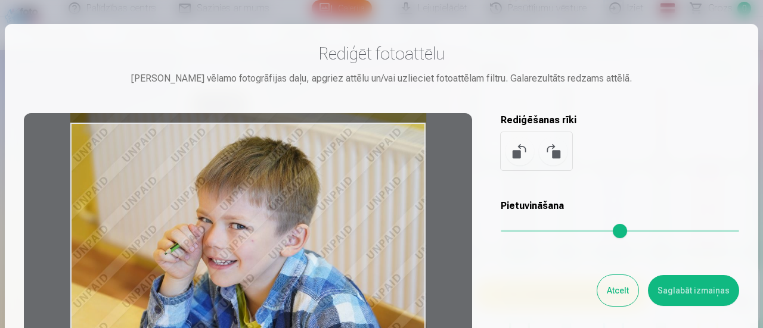
drag, startPoint x: 330, startPoint y: 203, endPoint x: 325, endPoint y: 215, distance: 12.8
click at [325, 215] on div at bounding box center [248, 300] width 448 height 374
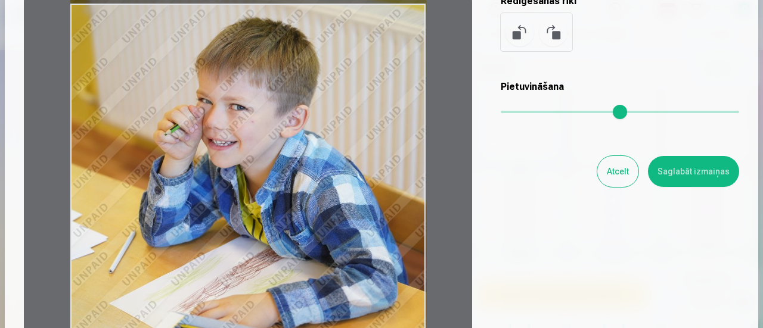
scroll to position [179, 0]
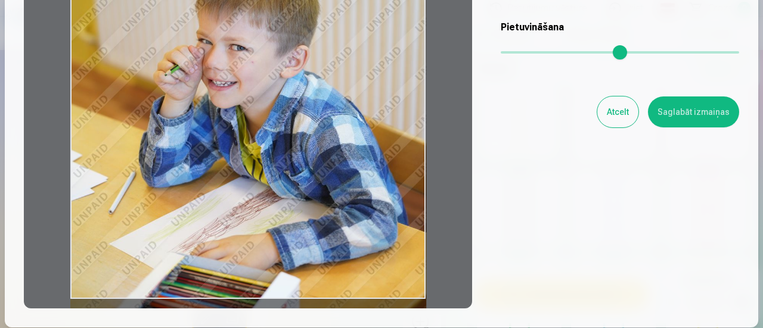
click at [685, 113] on button "Saglabāt izmaiņas" at bounding box center [693, 112] width 91 height 31
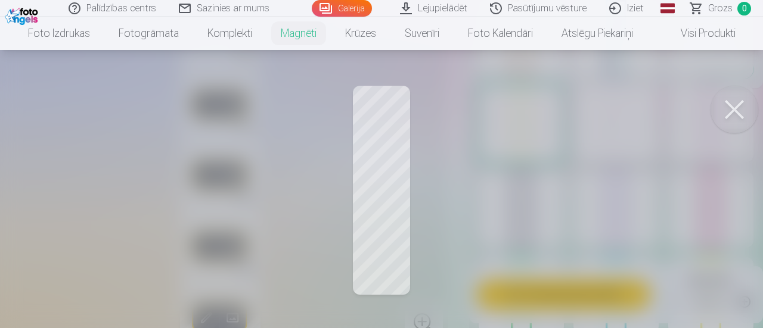
click at [729, 110] on button at bounding box center [734, 110] width 48 height 48
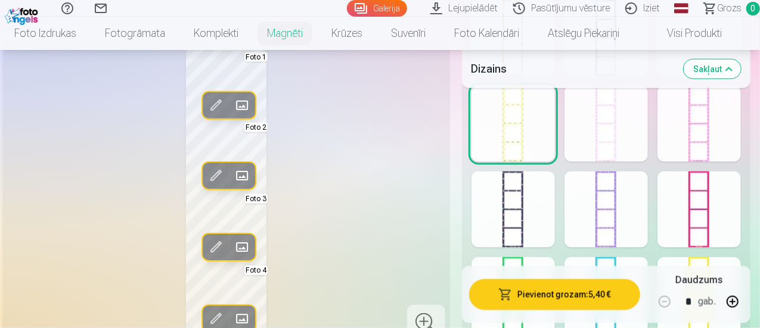
click at [206, 105] on span at bounding box center [215, 105] width 19 height 19
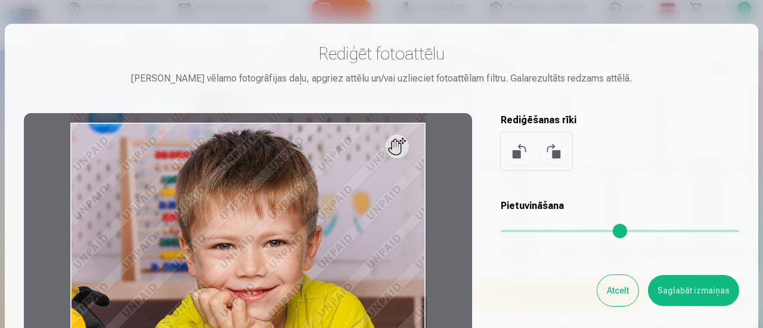
click at [465, 269] on div at bounding box center [248, 300] width 448 height 374
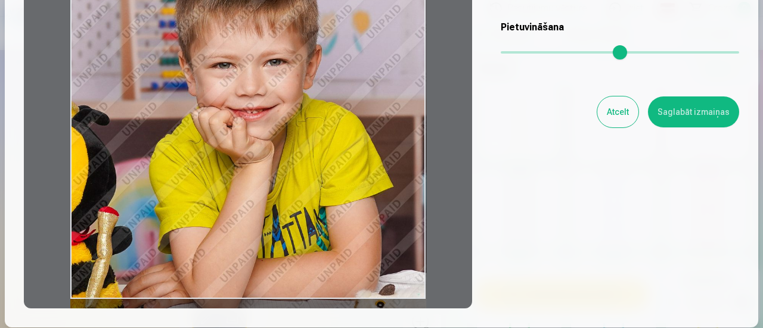
click at [717, 113] on button "Saglabāt izmaiņas" at bounding box center [693, 112] width 91 height 31
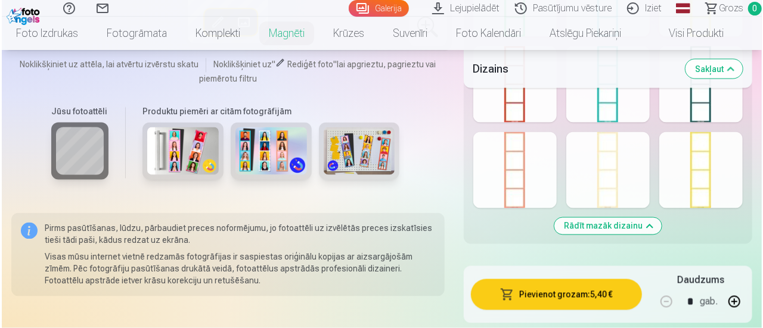
scroll to position [1056, 0]
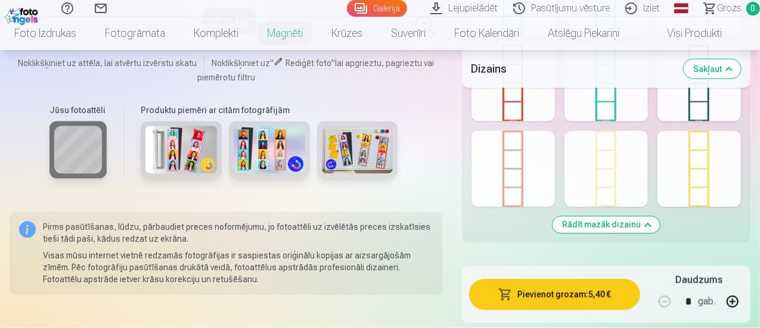
click at [583, 285] on button "Pievienot grozam : 5,40 €" at bounding box center [554, 294] width 171 height 31
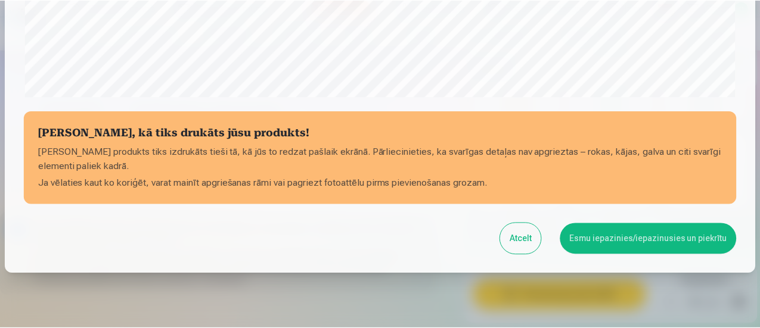
scroll to position [520, 0]
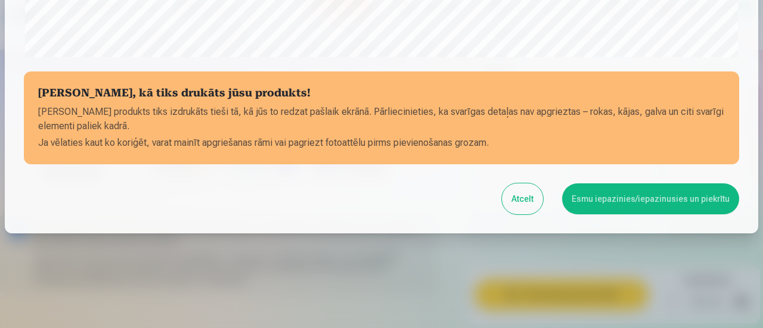
click at [672, 194] on button "Esmu iepazinies/iepazinusies un piekrītu" at bounding box center [650, 199] width 177 height 31
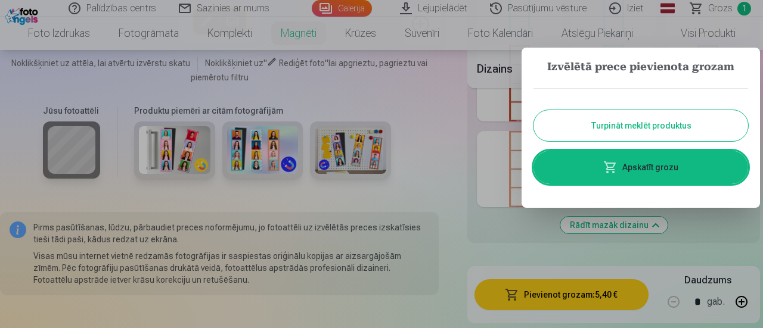
click at [619, 127] on button "Turpināt meklēt produktus" at bounding box center [640, 125] width 215 height 31
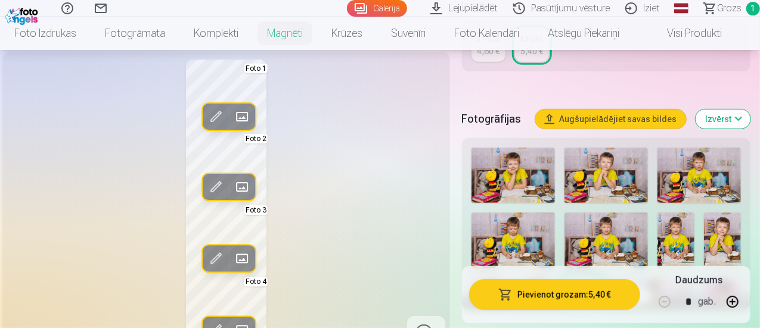
scroll to position [281, 0]
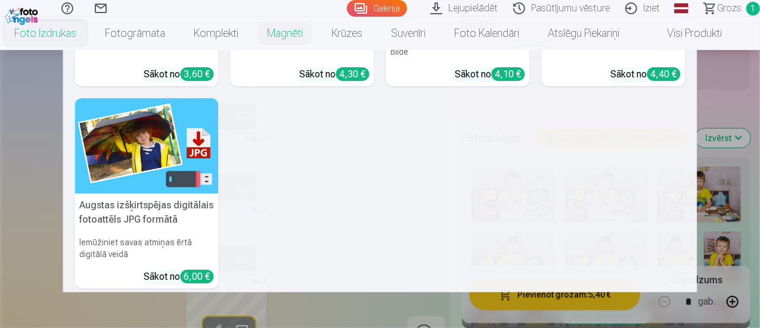
click at [51, 32] on link "Foto izdrukas" at bounding box center [45, 33] width 91 height 33
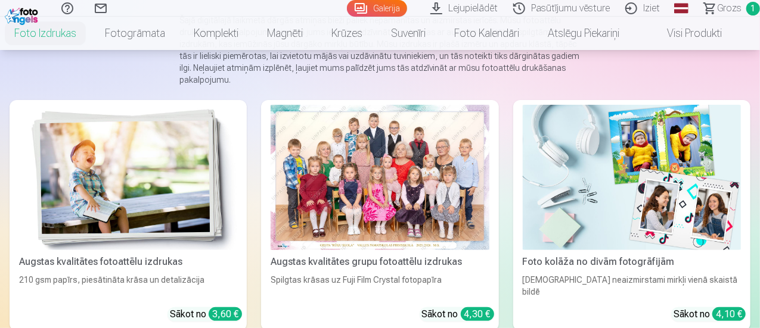
scroll to position [179, 0]
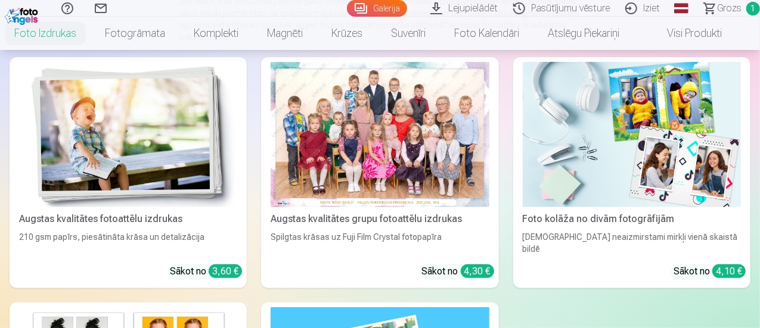
click at [130, 128] on img at bounding box center [128, 134] width 218 height 145
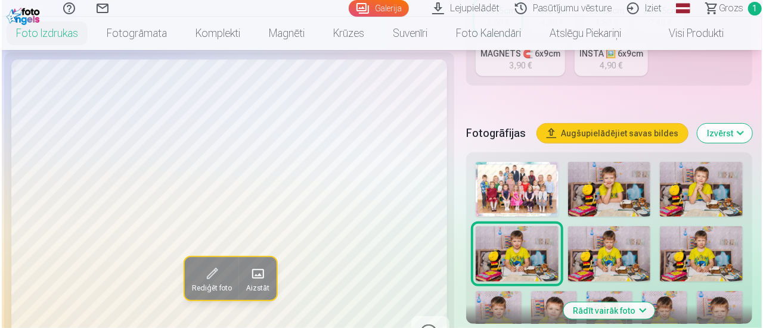
scroll to position [358, 0]
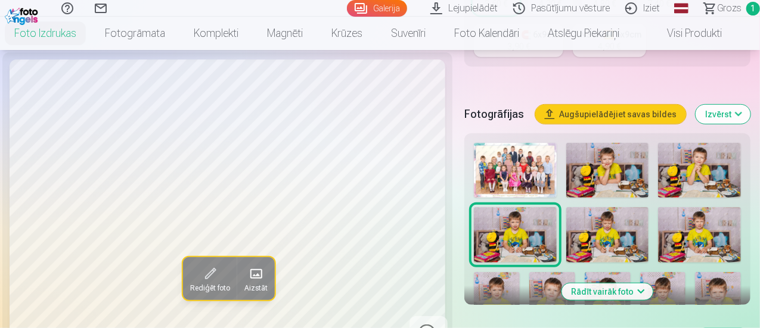
click at [626, 105] on button "Augšupielādējiet savas bildes" at bounding box center [610, 114] width 151 height 19
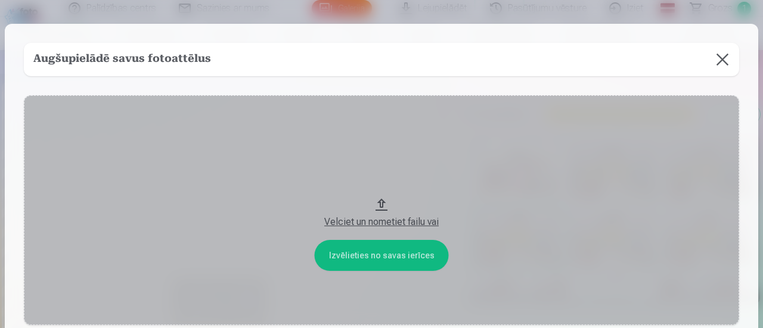
scroll to position [111, 0]
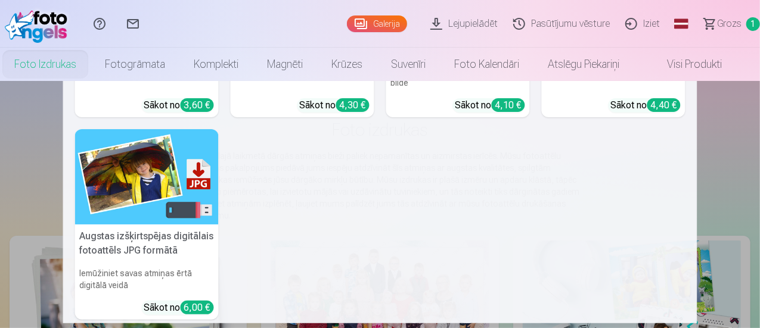
click at [61, 63] on link "Foto izdrukas" at bounding box center [45, 64] width 91 height 33
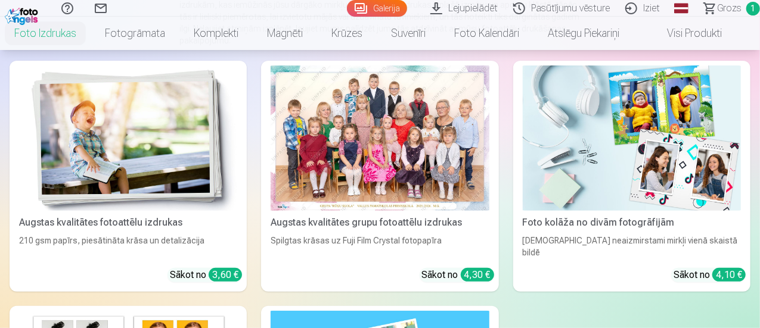
scroll to position [179, 0]
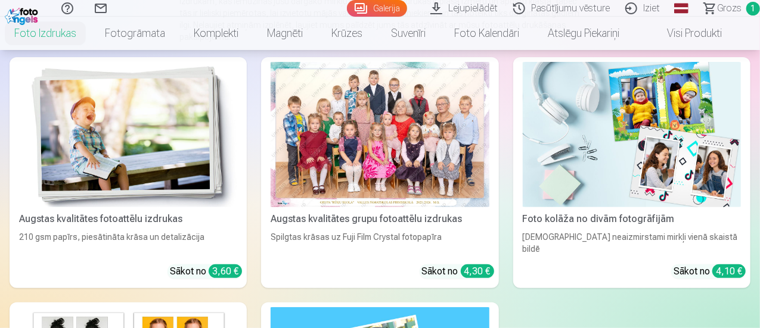
click at [133, 212] on div "Augstas kvalitātes fotoattēlu izdrukas" at bounding box center [128, 219] width 228 height 14
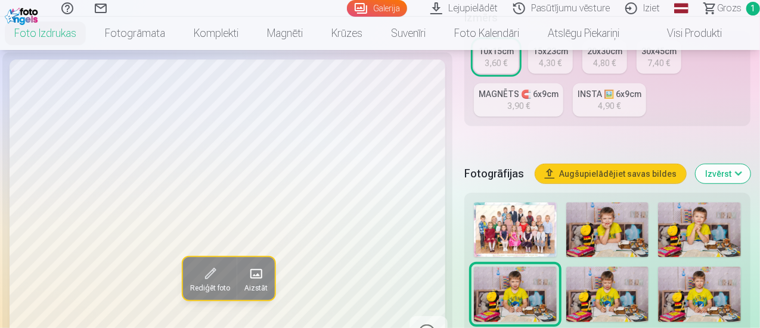
scroll to position [417, 0]
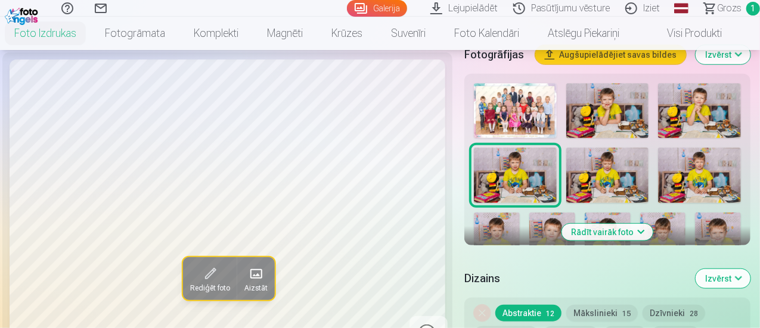
click at [626, 224] on button "Rādīt vairāk foto" at bounding box center [607, 232] width 91 height 17
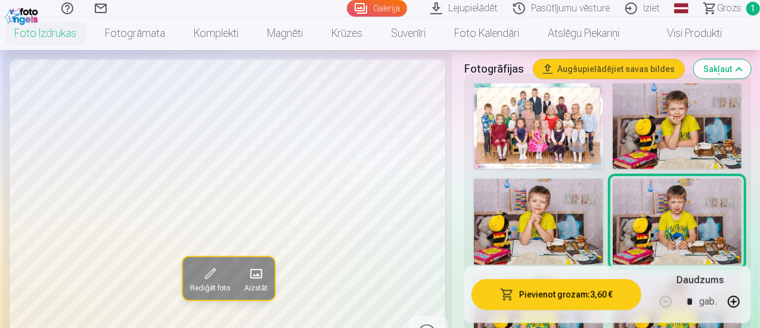
click at [690, 112] on img at bounding box center [677, 126] width 129 height 86
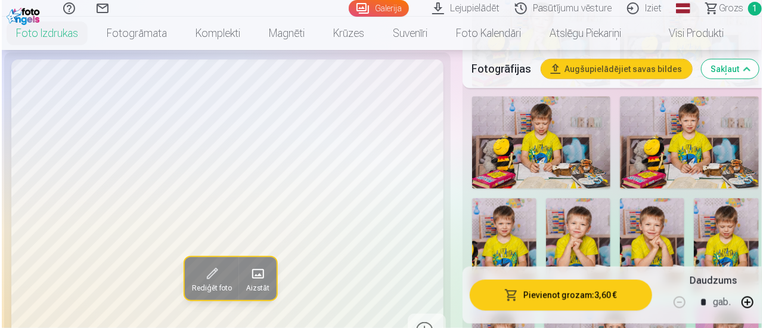
scroll to position [655, 0]
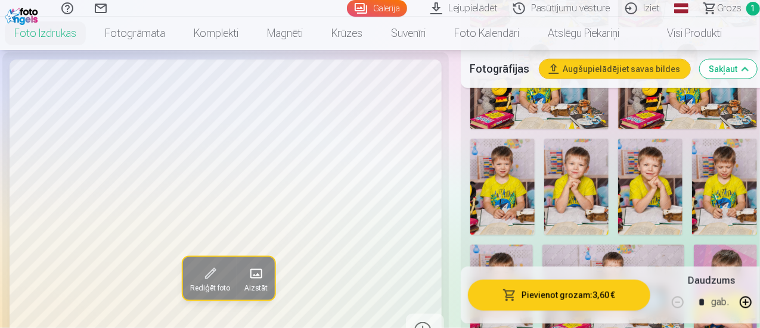
click at [554, 296] on button "Pievienot grozam : 3,60 €" at bounding box center [559, 294] width 182 height 31
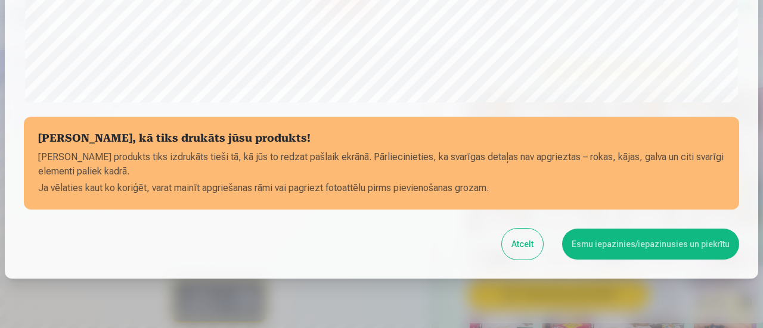
scroll to position [520, 0]
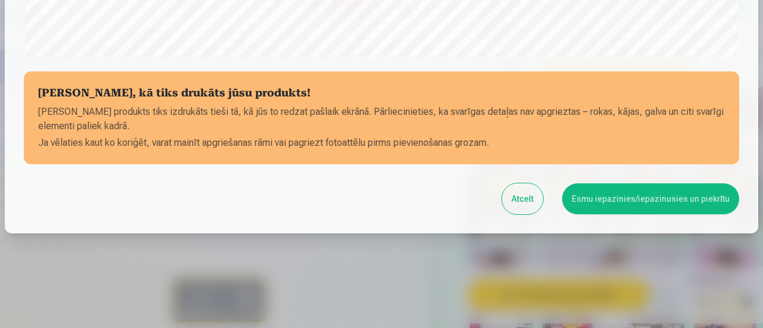
click at [623, 198] on button "Esmu iepazinies/iepazinusies un piekrītu" at bounding box center [650, 199] width 177 height 31
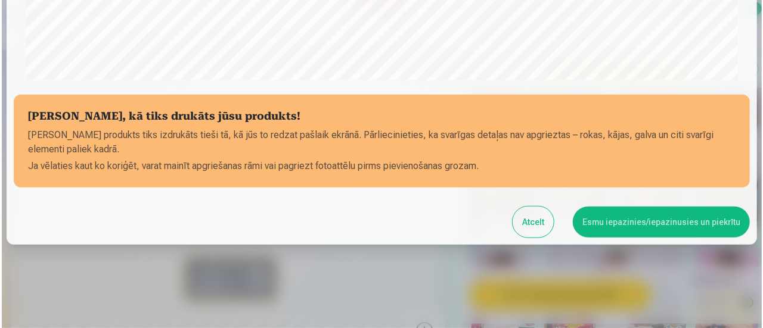
scroll to position [518, 0]
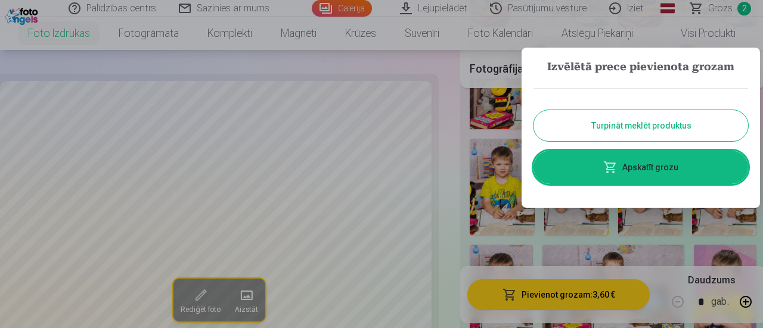
click at [619, 129] on button "Turpināt meklēt produktus" at bounding box center [640, 125] width 215 height 31
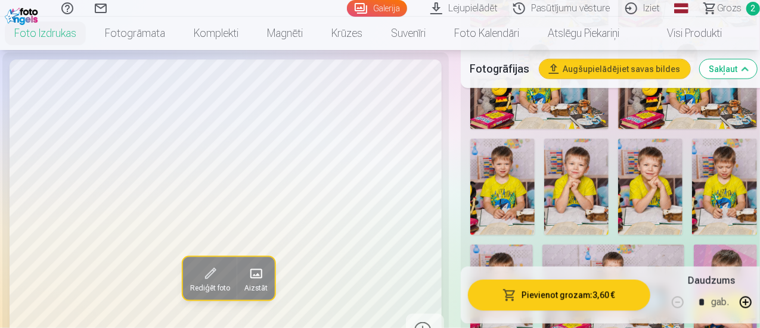
click at [651, 175] on img at bounding box center [650, 187] width 64 height 97
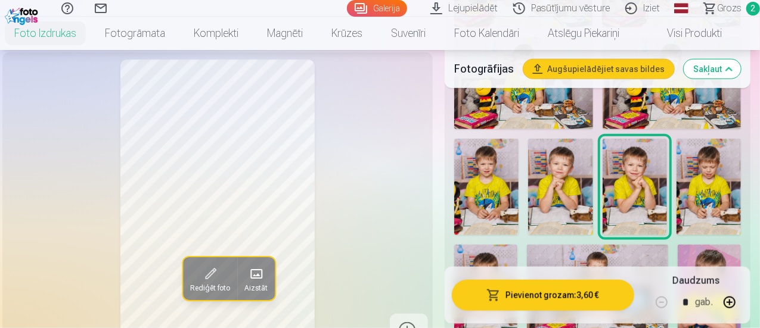
click at [580, 291] on button "Pievienot grozam : 3,60 €" at bounding box center [543, 294] width 182 height 31
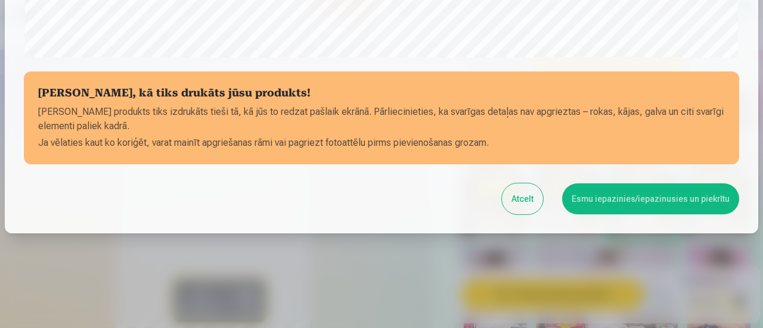
click at [658, 199] on button "Esmu iepazinies/iepazinusies un piekrītu" at bounding box center [650, 199] width 177 height 31
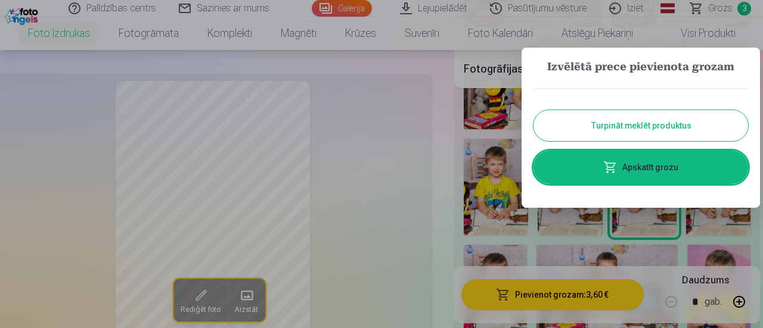
click at [639, 127] on button "Turpināt meklēt produktus" at bounding box center [640, 125] width 215 height 31
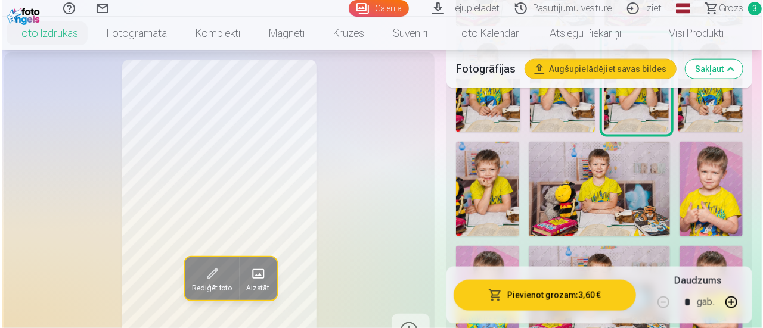
scroll to position [775, 0]
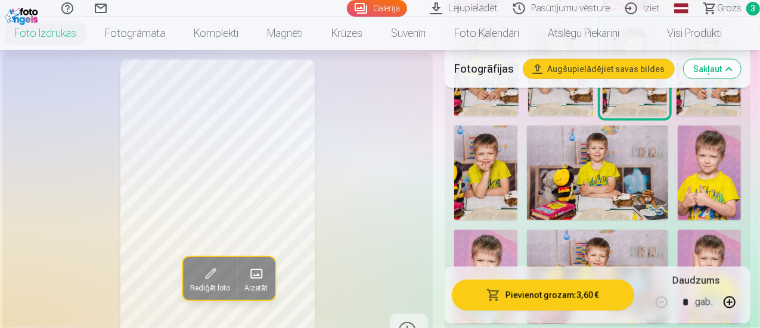
click at [499, 164] on img at bounding box center [485, 173] width 63 height 94
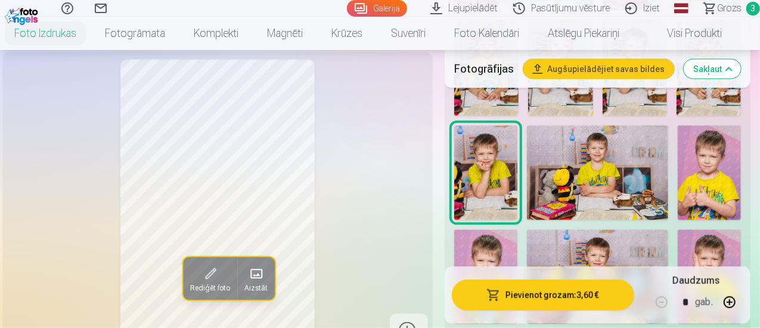
click at [565, 293] on button "Pievienot grozam : 3,60 €" at bounding box center [543, 294] width 182 height 31
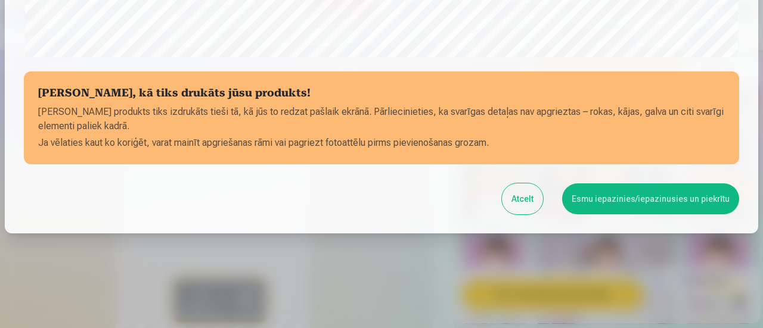
click at [654, 190] on button "Esmu iepazinies/iepazinusies un piekrītu" at bounding box center [650, 199] width 177 height 31
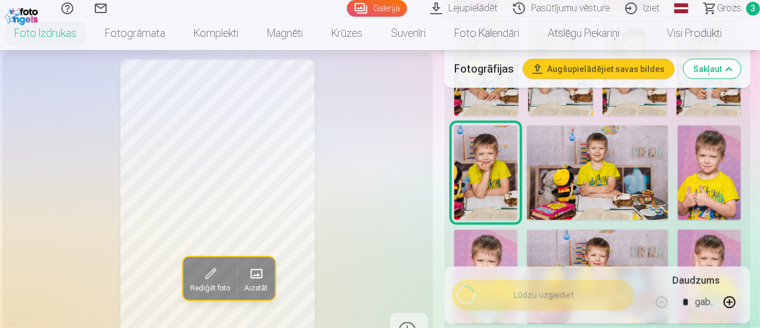
scroll to position [518, 0]
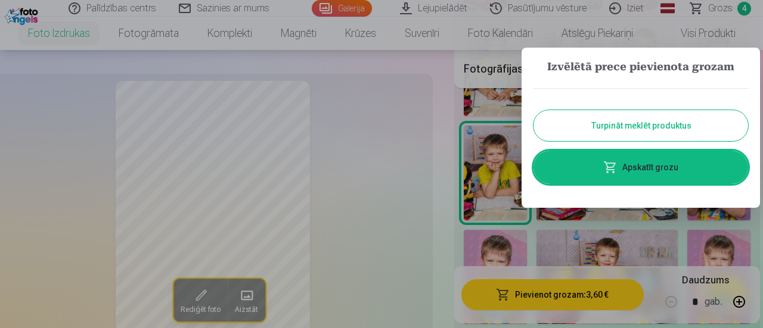
click at [629, 125] on button "Turpināt meklēt produktus" at bounding box center [640, 125] width 215 height 31
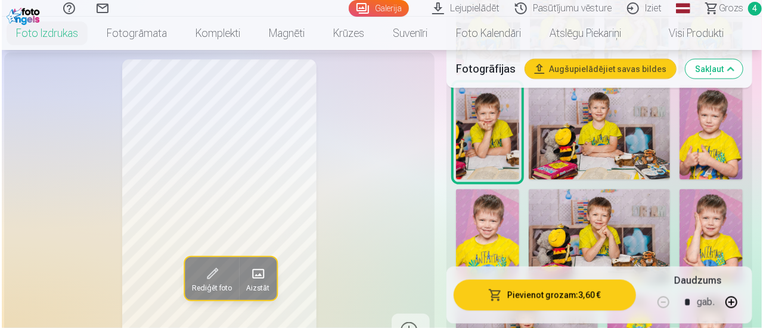
scroll to position [834, 0]
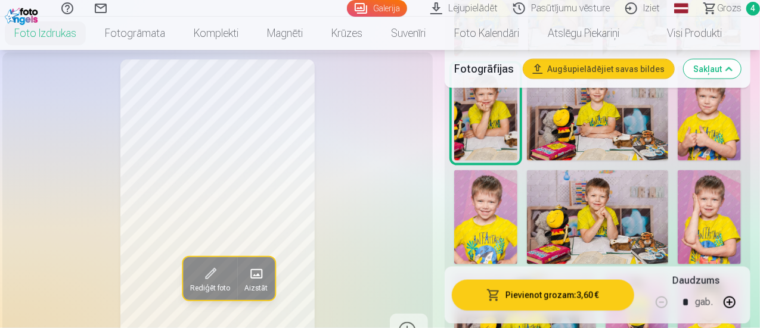
click at [515, 185] on img at bounding box center [485, 217] width 63 height 94
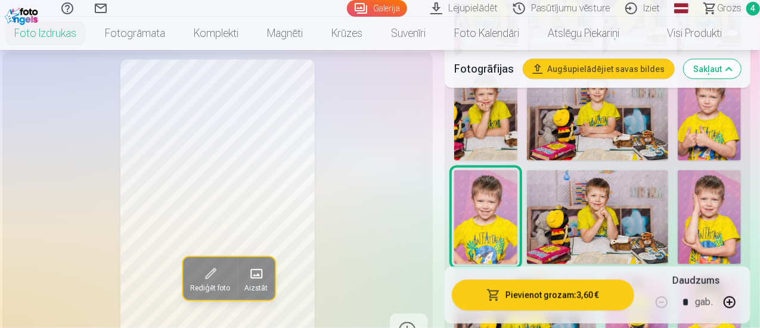
click at [565, 294] on button "Pievienot grozam : 3,60 €" at bounding box center [543, 294] width 182 height 31
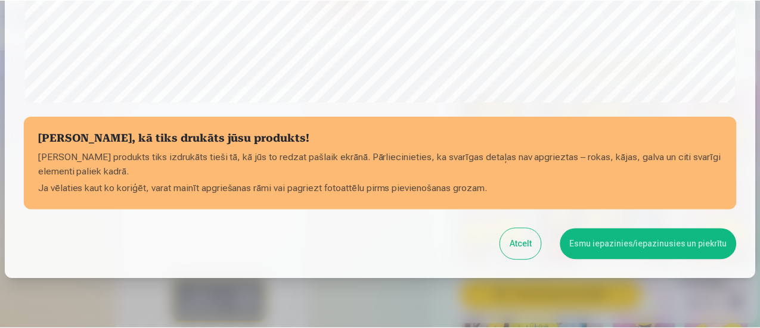
scroll to position [520, 0]
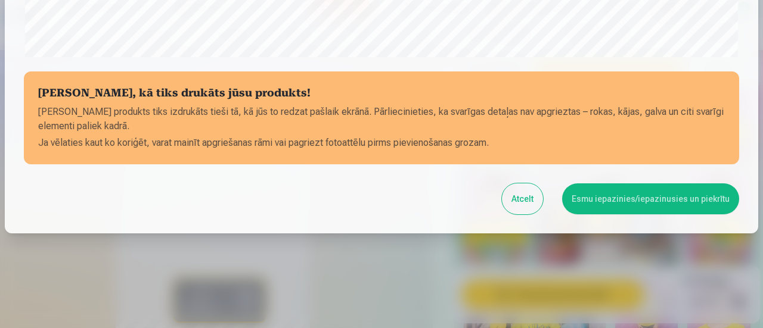
click at [635, 202] on button "Esmu iepazinies/iepazinusies un piekrītu" at bounding box center [650, 199] width 177 height 31
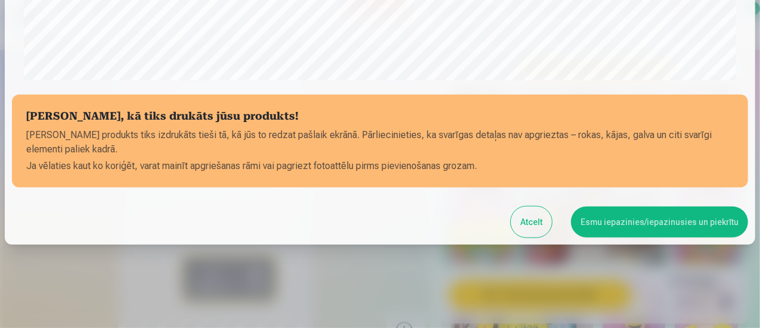
scroll to position [518, 0]
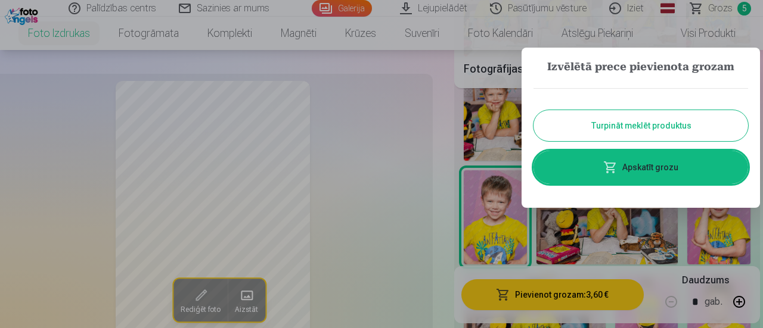
click at [643, 163] on link "Apskatīt grozu" at bounding box center [640, 167] width 215 height 33
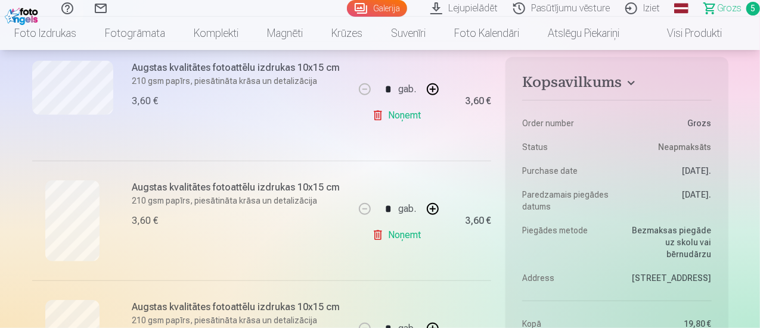
scroll to position [358, 0]
